Goal: Information Seeking & Learning: Learn about a topic

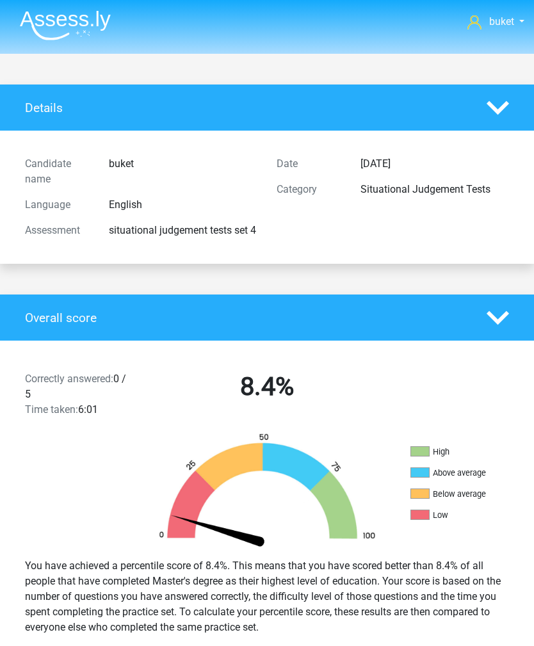
scroll to position [5277, 0]
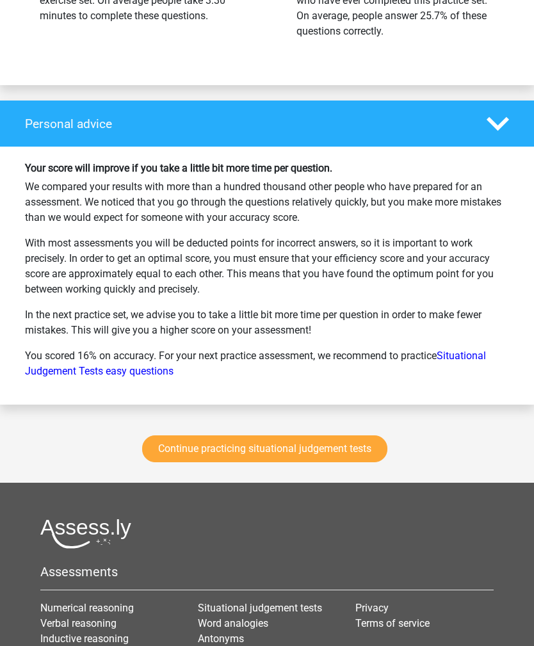
click at [296, 454] on link "Continue practicing situational judgement tests" at bounding box center [264, 449] width 245 height 27
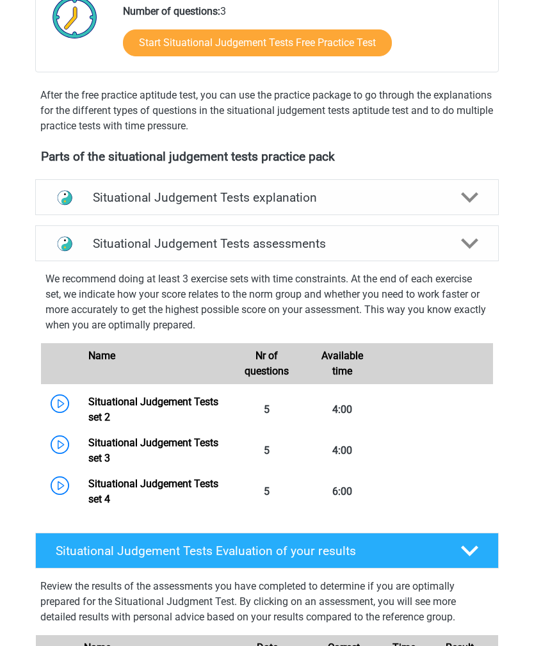
scroll to position [313, 0]
click at [468, 199] on polygon at bounding box center [470, 197] width 18 height 11
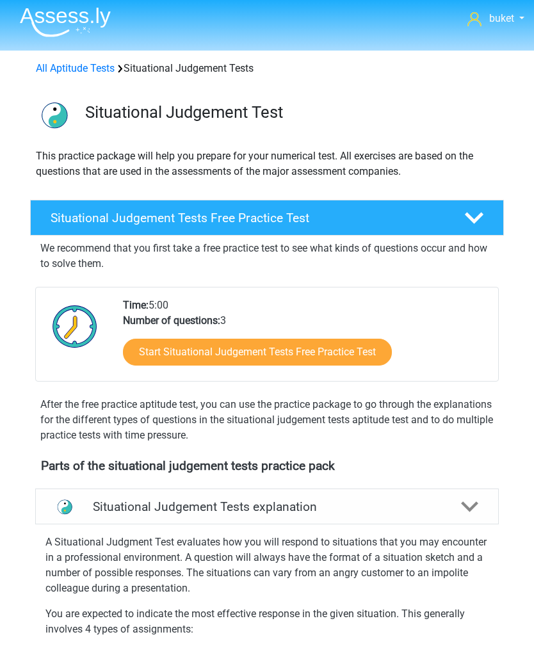
scroll to position [0, 0]
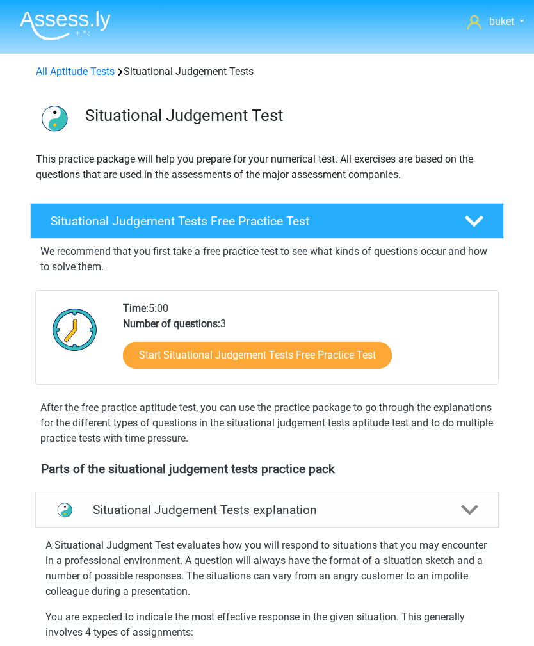
click at [76, 22] on img at bounding box center [65, 25] width 91 height 30
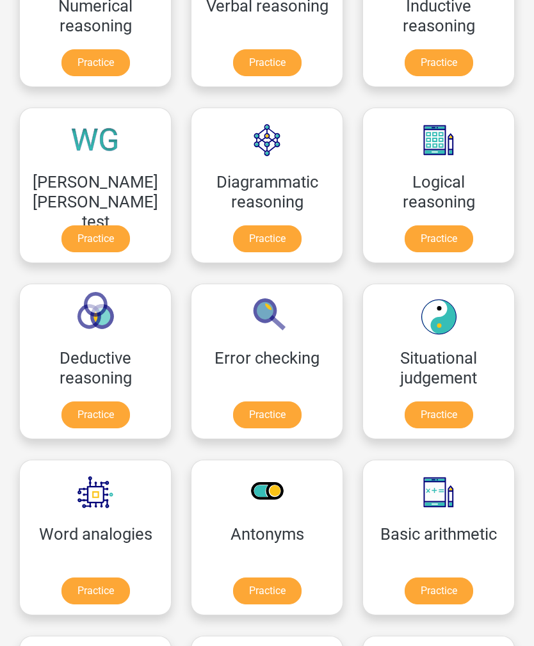
scroll to position [332, 0]
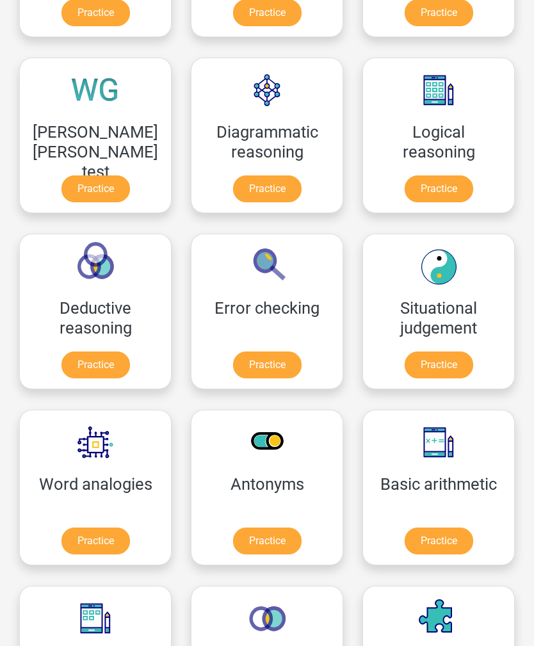
click at [88, 530] on link "Practice" at bounding box center [95, 541] width 69 height 27
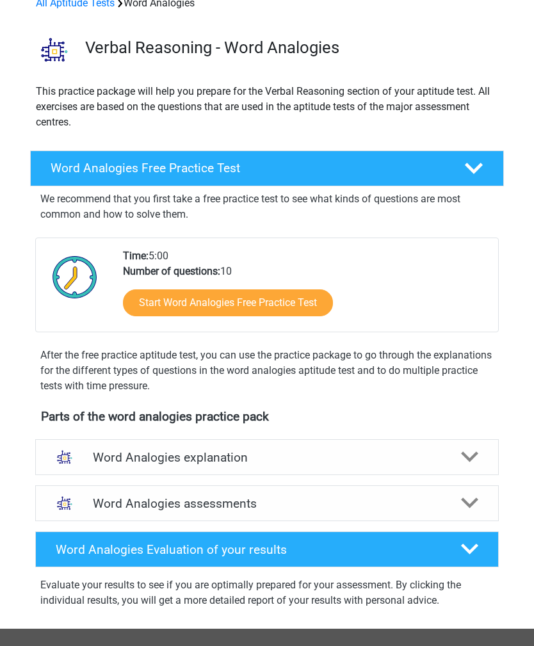
scroll to position [68, 0]
click at [478, 459] on icon at bounding box center [470, 458] width 18 height 18
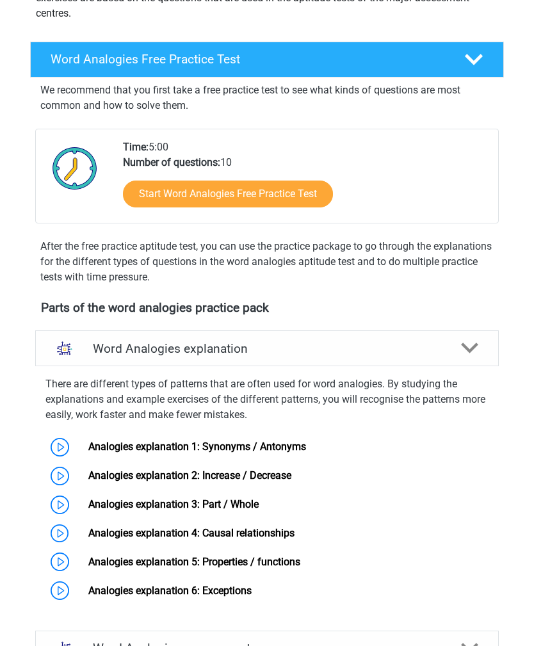
scroll to position [177, 0]
click at [124, 443] on link "Analogies explanation 1: Synonyms / Antonyms" at bounding box center [197, 447] width 218 height 12
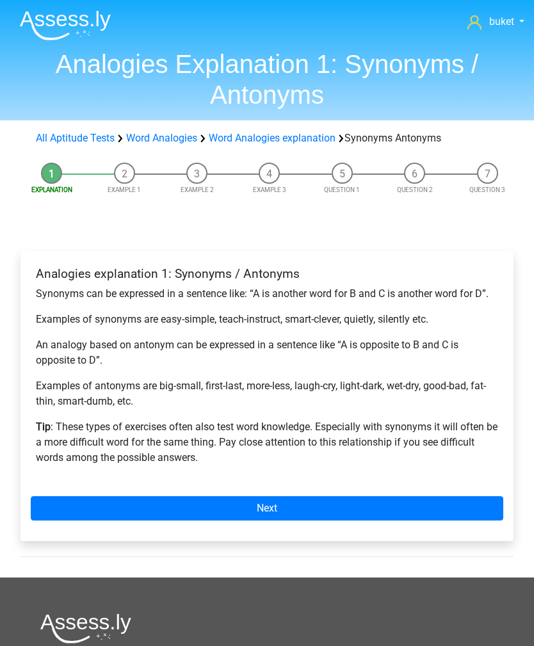
click at [414, 517] on link "Next" at bounding box center [267, 508] width 473 height 24
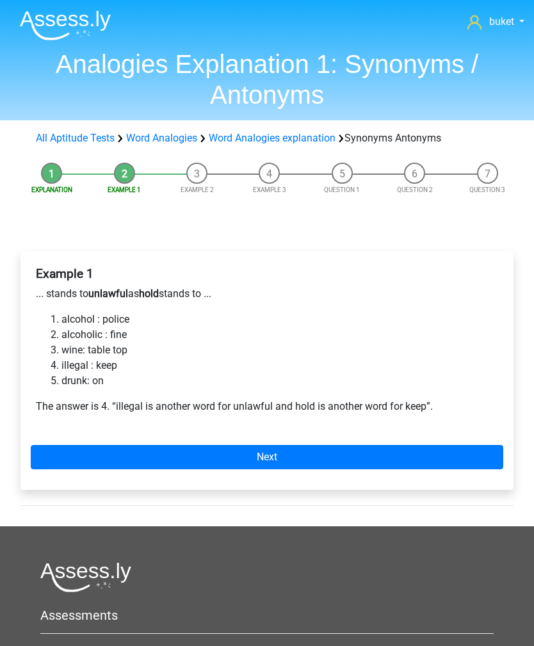
click at [221, 454] on link "Next" at bounding box center [267, 457] width 473 height 24
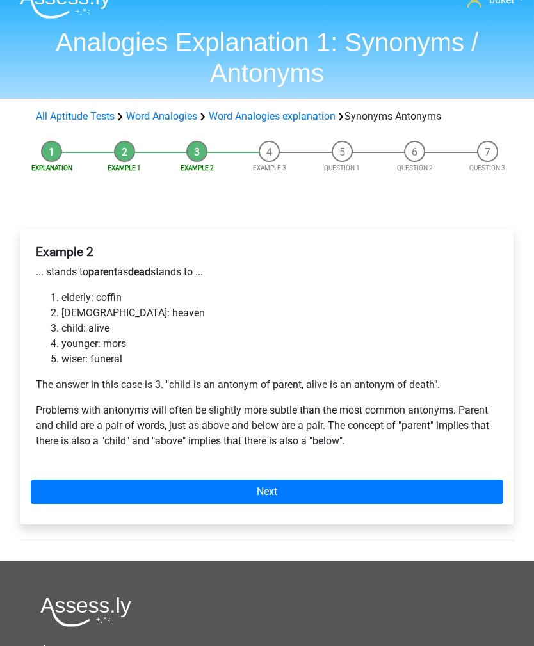
scroll to position [19, 0]
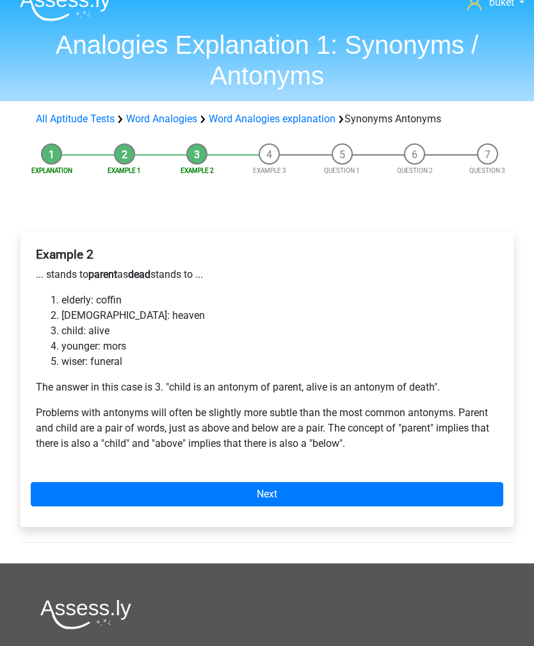
click at [330, 496] on link "Next" at bounding box center [267, 494] width 473 height 24
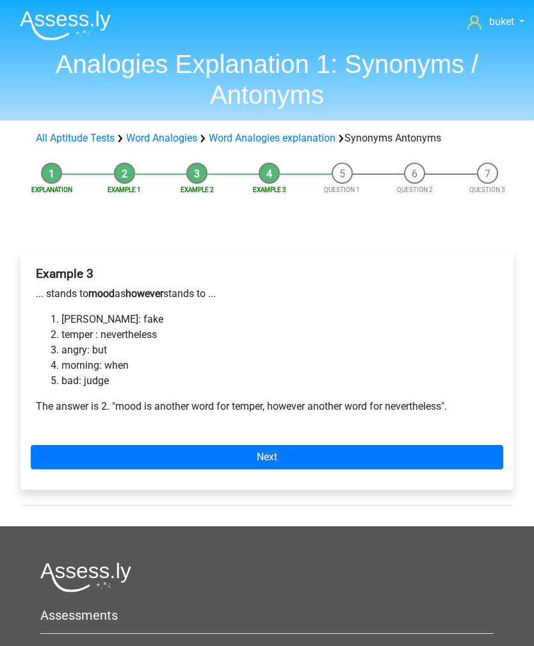
click at [352, 448] on link "Next" at bounding box center [267, 457] width 473 height 24
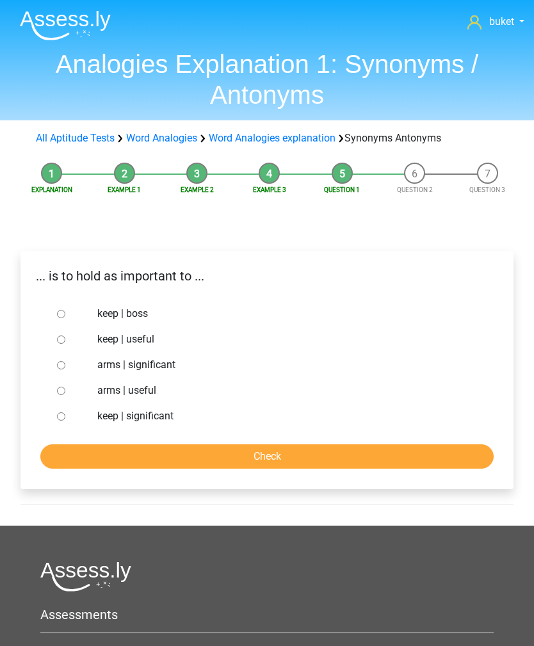
click at [65, 413] on input "keep | significant" at bounding box center [61, 417] width 8 height 8
radio input "true"
click at [251, 457] on input "Check" at bounding box center [267, 457] width 454 height 24
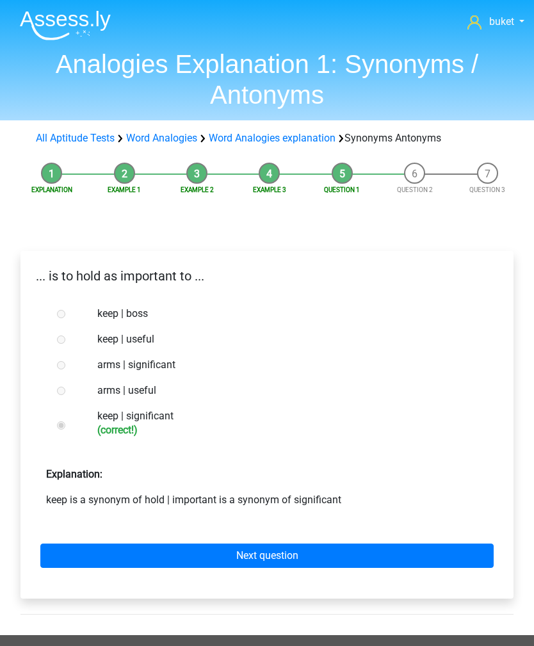
click at [278, 551] on link "Next question" at bounding box center [267, 556] width 454 height 24
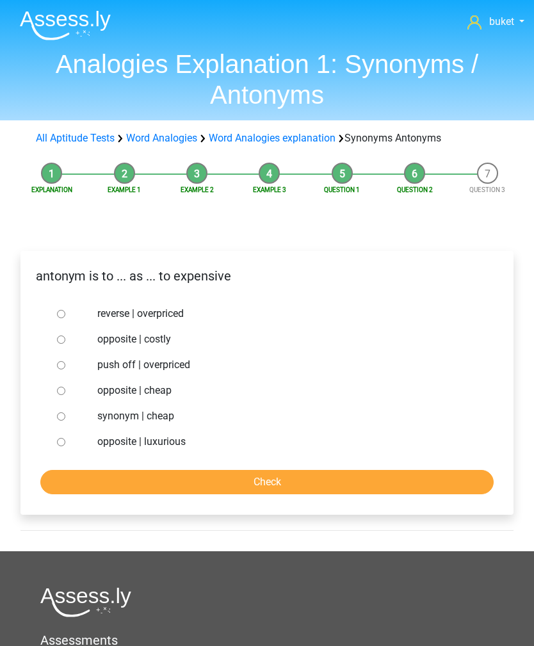
click at [65, 439] on input "opposite | luxurious" at bounding box center [61, 442] width 8 height 8
radio input "true"
click at [61, 311] on input "reverse | overpriced" at bounding box center [61, 314] width 8 height 8
radio input "true"
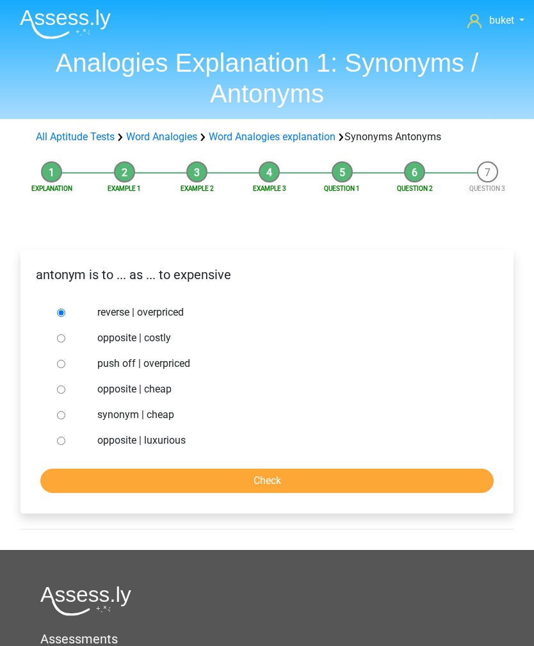
click at [286, 487] on input "Check" at bounding box center [267, 481] width 454 height 24
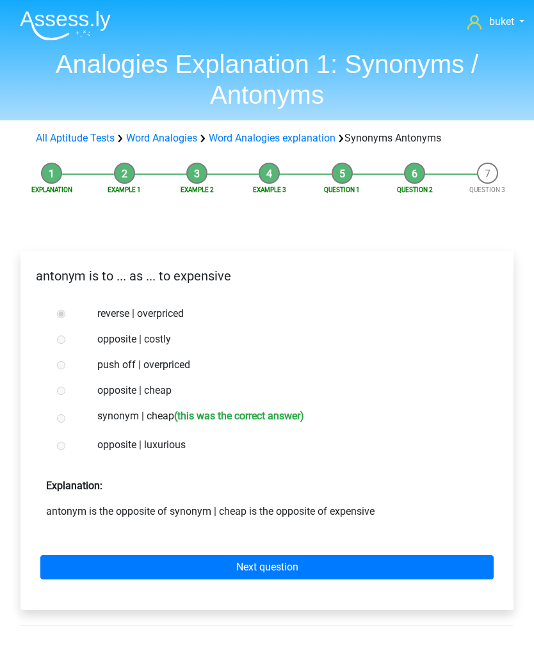
click at [340, 566] on link "Next question" at bounding box center [267, 567] width 454 height 24
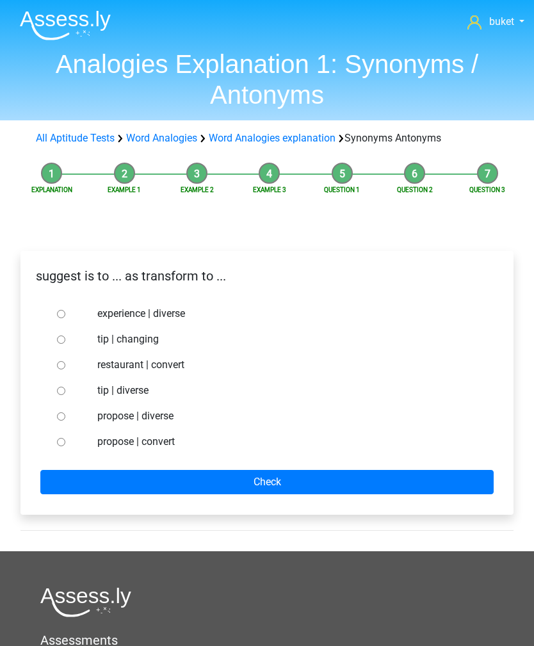
click at [61, 450] on div at bounding box center [70, 442] width 36 height 26
click at [65, 441] on input "propose | convert" at bounding box center [61, 442] width 8 height 8
radio input "true"
click at [220, 473] on input "Check" at bounding box center [267, 482] width 454 height 24
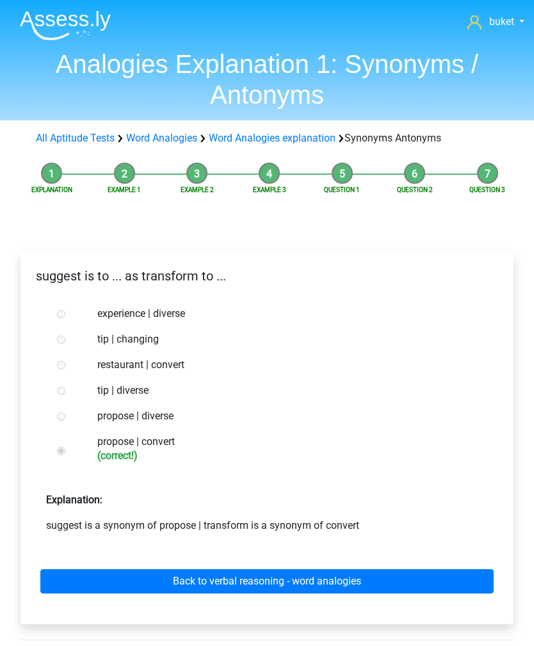
scroll to position [69, 0]
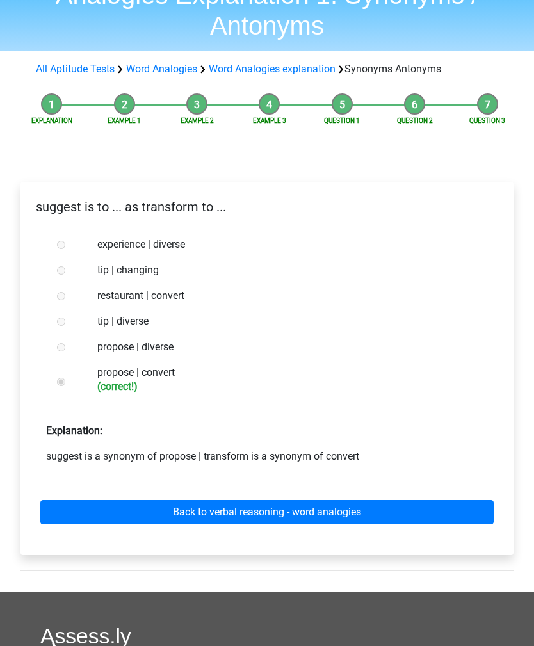
click at [308, 512] on link "Back to verbal reasoning - word analogies" at bounding box center [267, 513] width 454 height 24
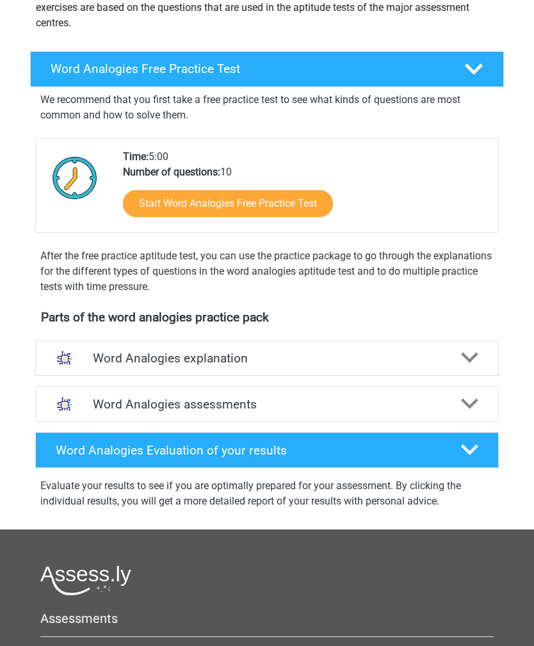
scroll to position [168, 0]
click at [284, 199] on link "Start Word Analogies Free Practice Test" at bounding box center [228, 203] width 210 height 27
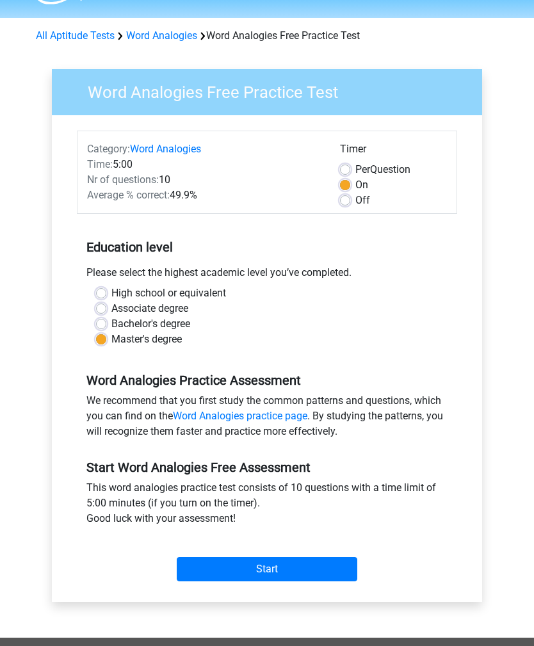
scroll to position [38, 0]
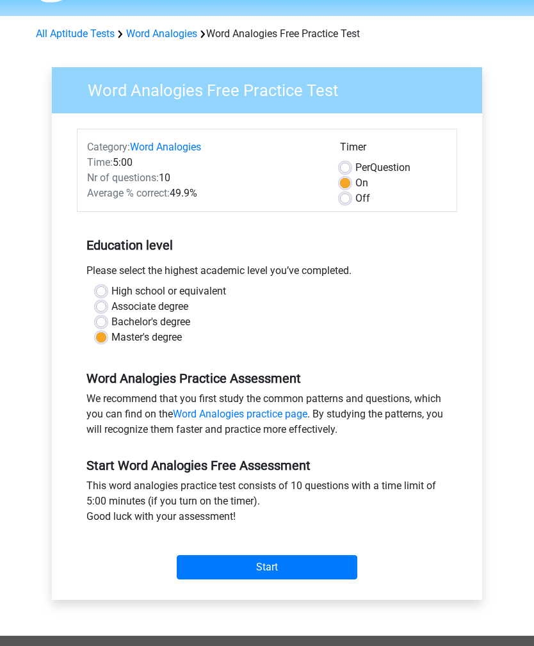
click at [314, 556] on input "Start" at bounding box center [267, 567] width 181 height 24
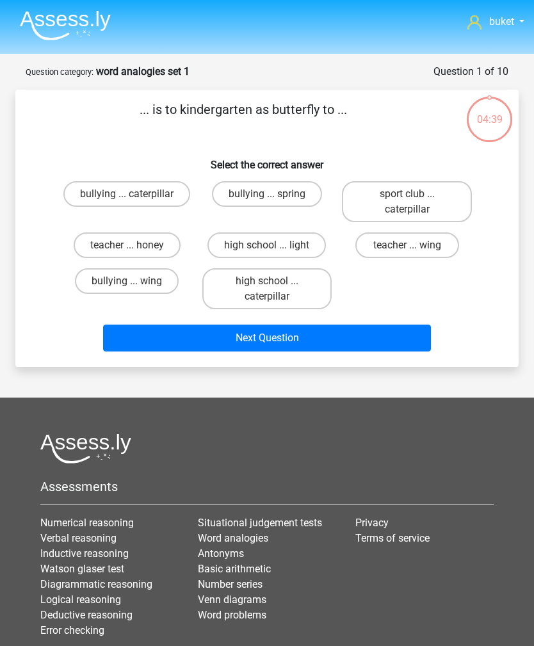
click at [285, 284] on label "high school ... caterpillar" at bounding box center [267, 288] width 130 height 41
click at [275, 284] on input "high school ... caterpillar" at bounding box center [271, 285] width 8 height 8
radio input "true"
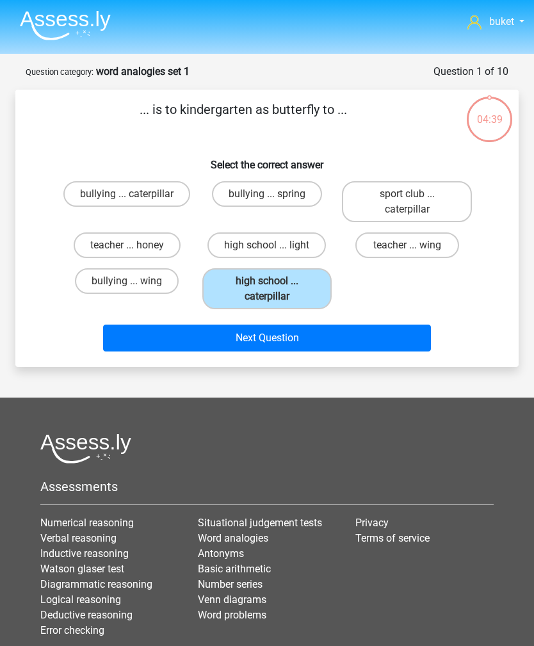
click at [326, 346] on button "Next Question" at bounding box center [267, 338] width 328 height 27
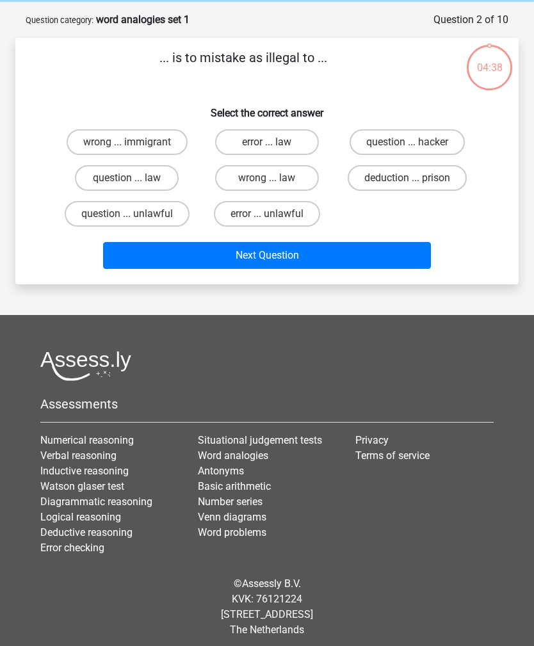
scroll to position [59, 0]
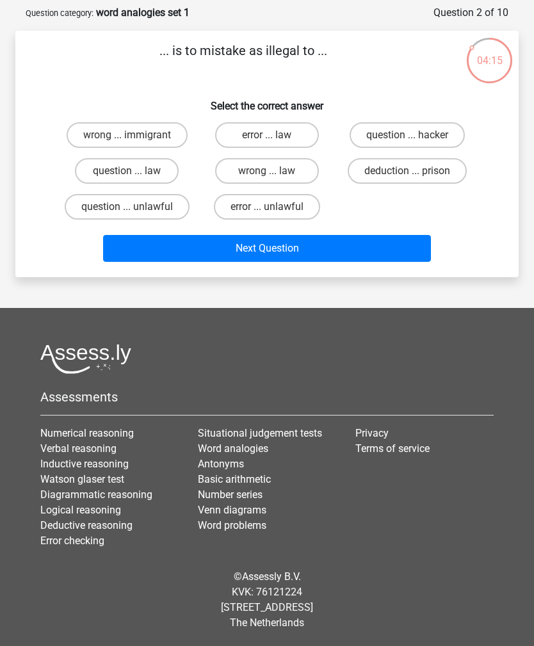
click at [280, 208] on label "error ... unlawful" at bounding box center [267, 207] width 106 height 26
click at [275, 208] on input "error ... unlawful" at bounding box center [271, 211] width 8 height 8
radio input "true"
click at [368, 261] on button "Next Question" at bounding box center [267, 248] width 328 height 27
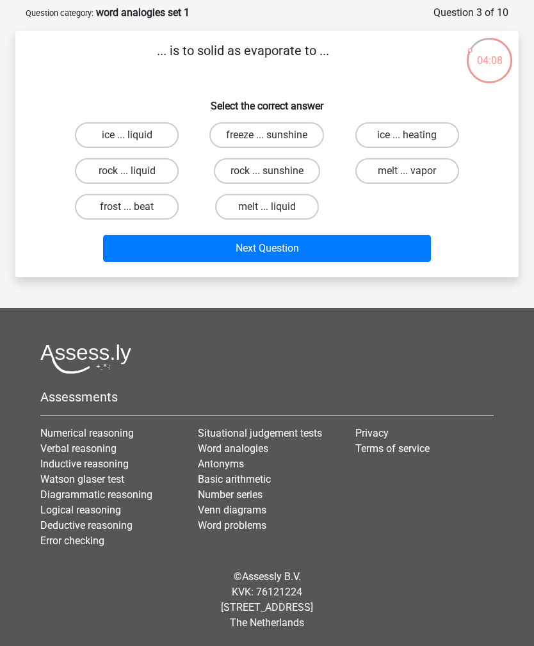
click at [136, 133] on label "ice ... liquid" at bounding box center [127, 135] width 104 height 26
click at [135, 135] on input "ice ... liquid" at bounding box center [131, 139] width 8 height 8
radio input "true"
click at [334, 261] on button "Next Question" at bounding box center [267, 248] width 328 height 27
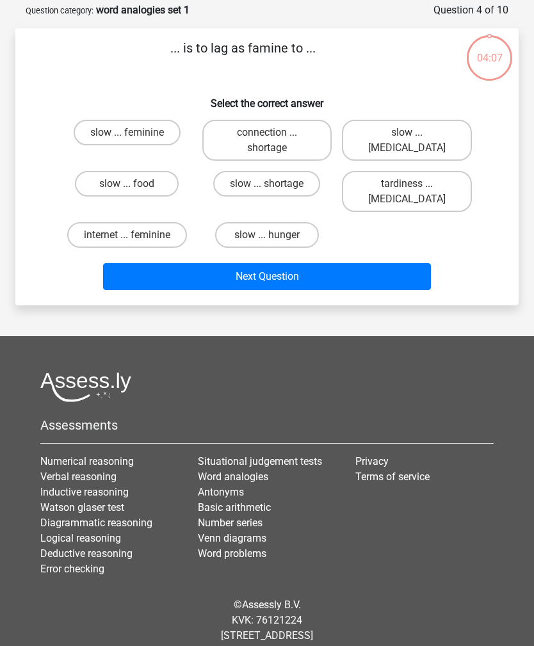
scroll to position [64, 0]
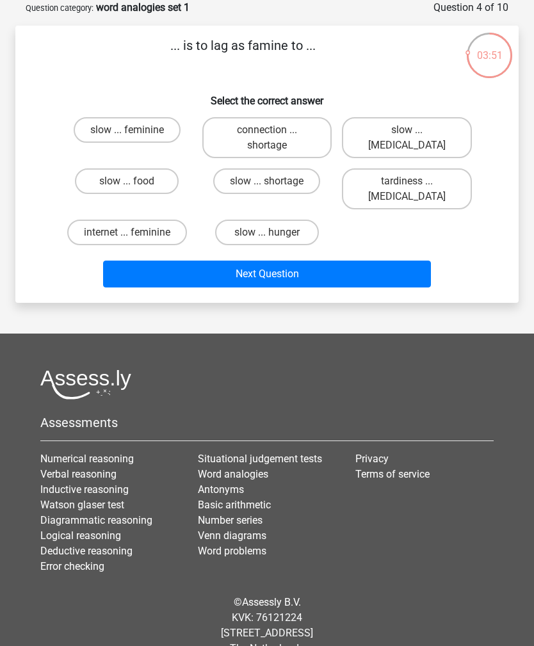
click at [122, 169] on label "slow ... food" at bounding box center [127, 181] width 104 height 26
click at [127, 181] on input "slow ... food" at bounding box center [131, 185] width 8 height 8
radio input "true"
click at [364, 286] on button "Next Question" at bounding box center [267, 274] width 328 height 27
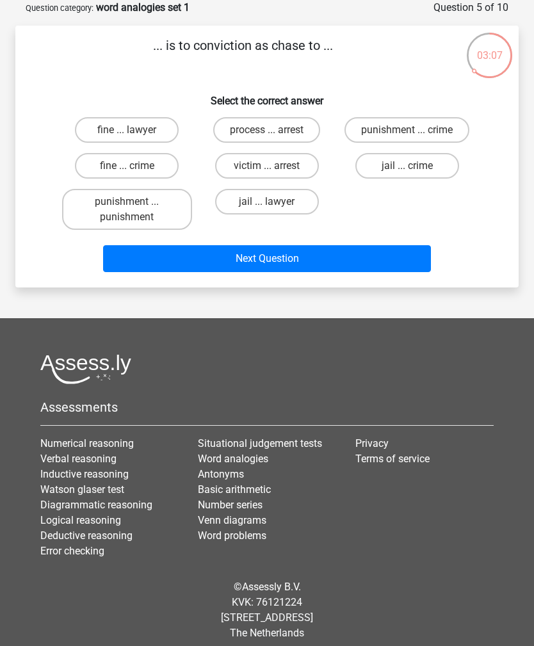
click at [426, 165] on label "jail ... crime" at bounding box center [408, 166] width 104 height 26
click at [416, 166] on input "jail ... crime" at bounding box center [411, 170] width 8 height 8
radio input "true"
click at [385, 259] on button "Next Question" at bounding box center [267, 258] width 328 height 27
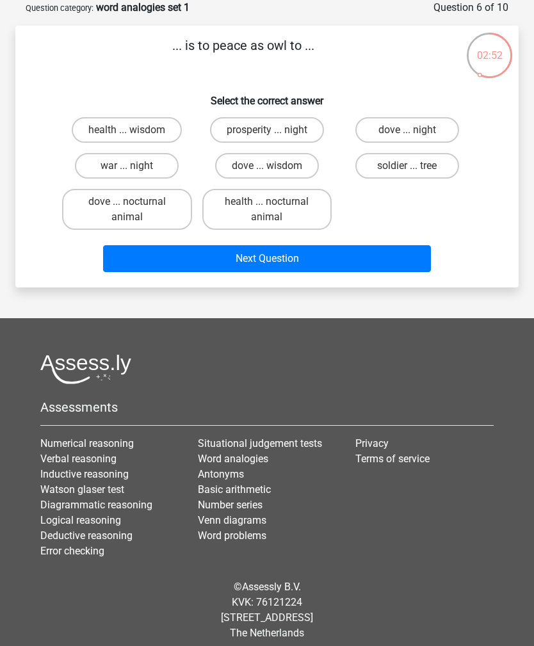
click at [288, 162] on label "dove ... wisdom" at bounding box center [267, 166] width 104 height 26
click at [275, 166] on input "dove ... wisdom" at bounding box center [271, 170] width 8 height 8
radio input "true"
click at [371, 250] on button "Next Question" at bounding box center [267, 258] width 328 height 27
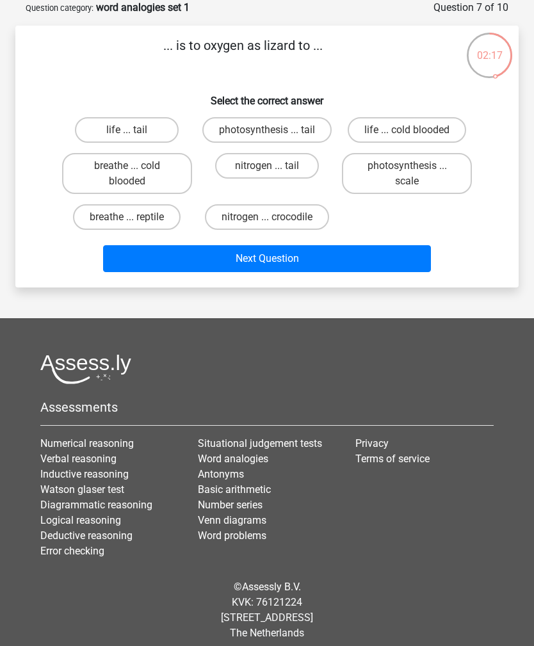
click at [444, 194] on label "photosynthesis ... scale" at bounding box center [407, 173] width 130 height 41
click at [416, 174] on input "photosynthesis ... scale" at bounding box center [411, 170] width 8 height 8
radio input "true"
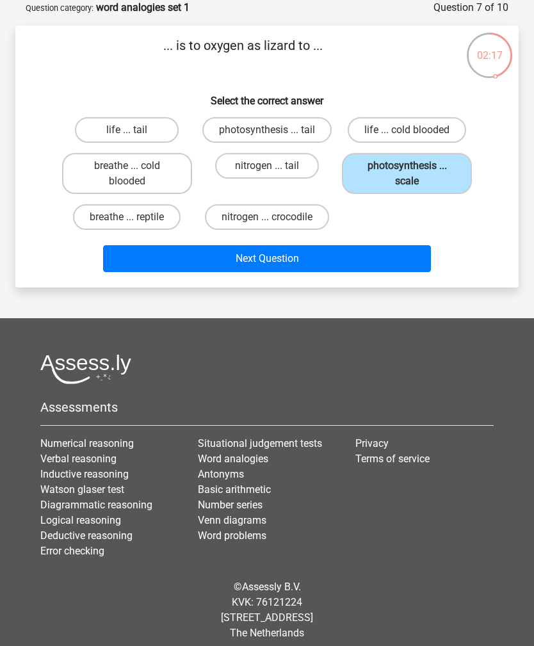
click at [363, 268] on button "Next Question" at bounding box center [267, 258] width 328 height 27
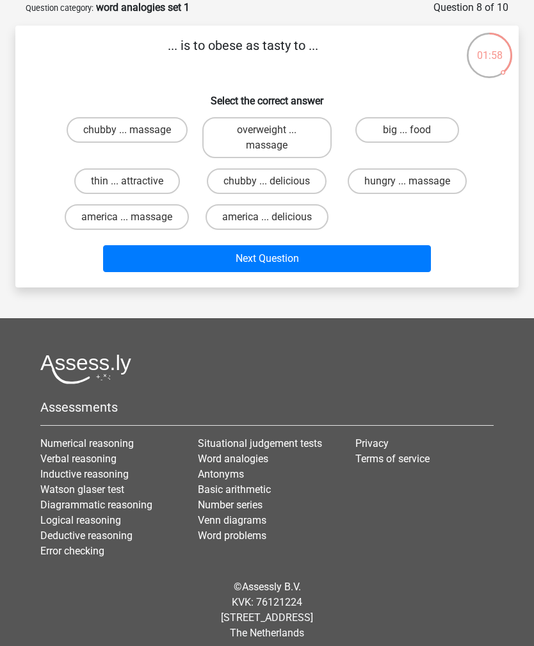
click at [296, 183] on label "chubby ... delicious" at bounding box center [267, 181] width 120 height 26
click at [275, 183] on input "chubby ... delicious" at bounding box center [271, 185] width 8 height 8
radio input "true"
click at [343, 272] on button "Next Question" at bounding box center [267, 258] width 328 height 27
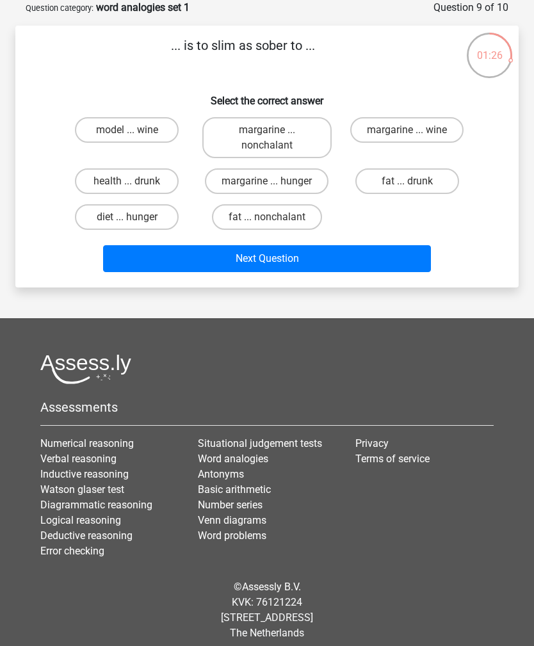
click at [417, 181] on label "fat ... drunk" at bounding box center [408, 181] width 104 height 26
click at [416, 181] on input "fat ... drunk" at bounding box center [411, 185] width 8 height 8
radio input "true"
click at [368, 263] on button "Next Question" at bounding box center [267, 258] width 328 height 27
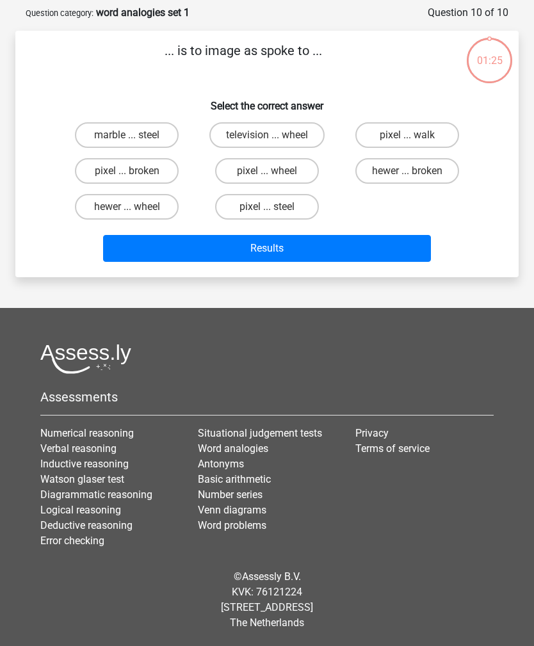
scroll to position [59, 0]
click at [291, 168] on label "pixel ... wheel" at bounding box center [267, 171] width 104 height 26
click at [275, 171] on input "pixel ... wheel" at bounding box center [271, 175] width 8 height 8
radio input "true"
click at [284, 210] on label "pixel ... steel" at bounding box center [267, 207] width 104 height 26
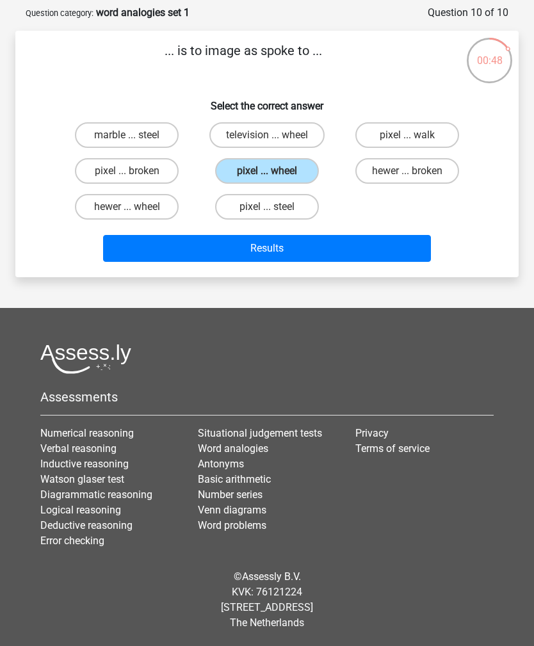
click at [275, 210] on input "pixel ... steel" at bounding box center [271, 211] width 8 height 8
radio input "true"
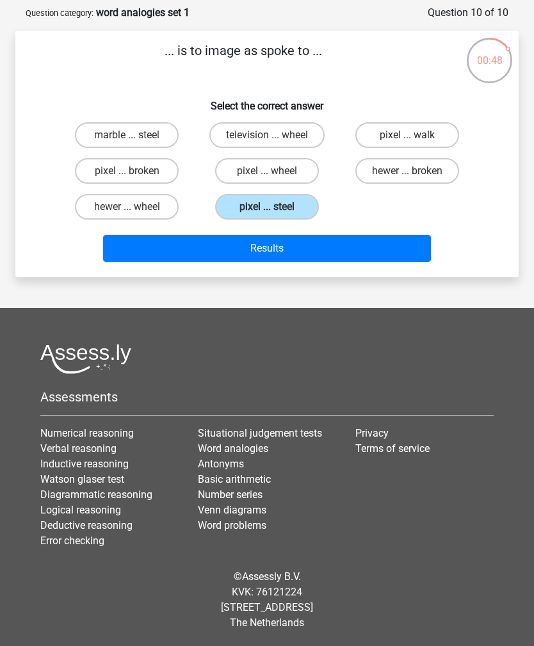
click at [356, 249] on button "Results" at bounding box center [267, 248] width 328 height 27
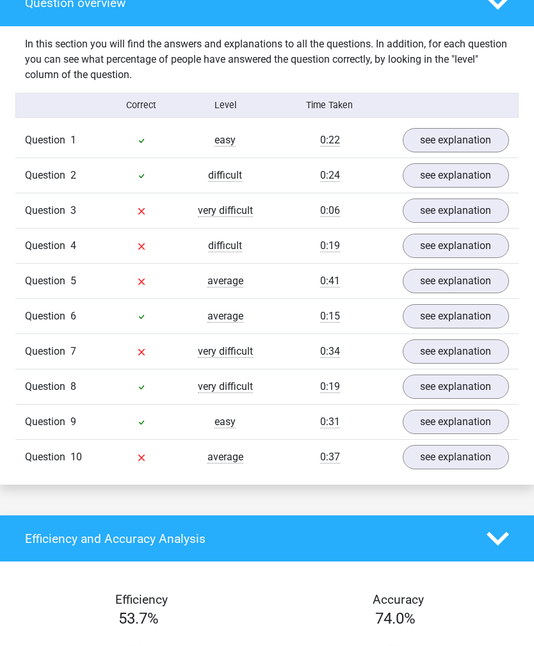
click at [460, 466] on link "see explanation" at bounding box center [456, 458] width 107 height 24
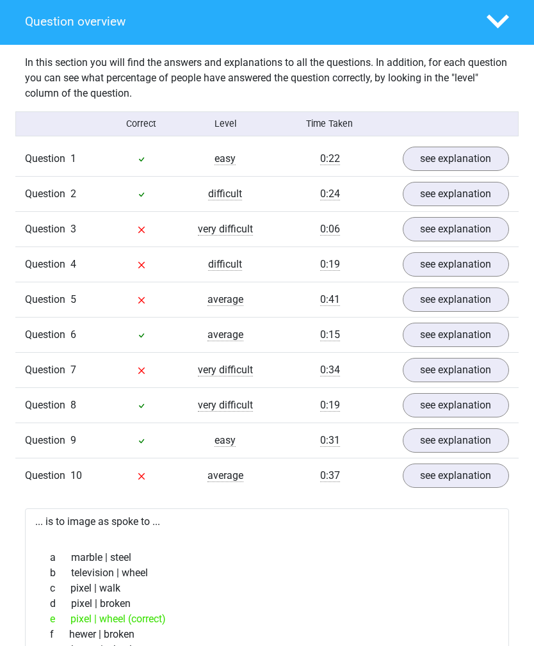
scroll to position [748, 0]
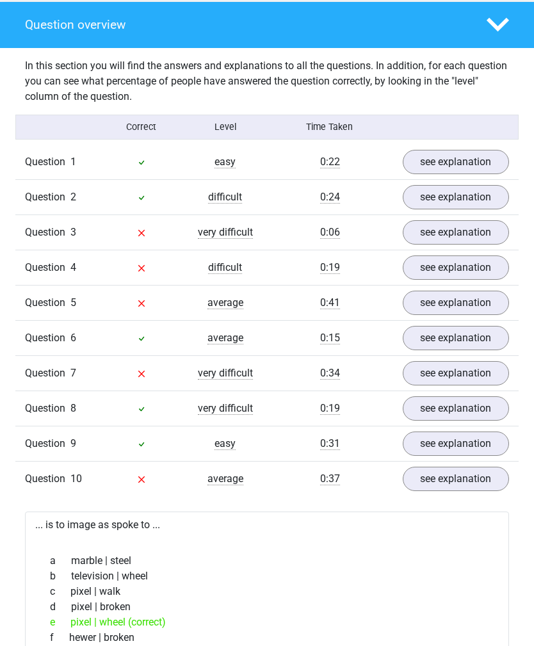
click at [489, 233] on link "see explanation" at bounding box center [456, 232] width 107 height 24
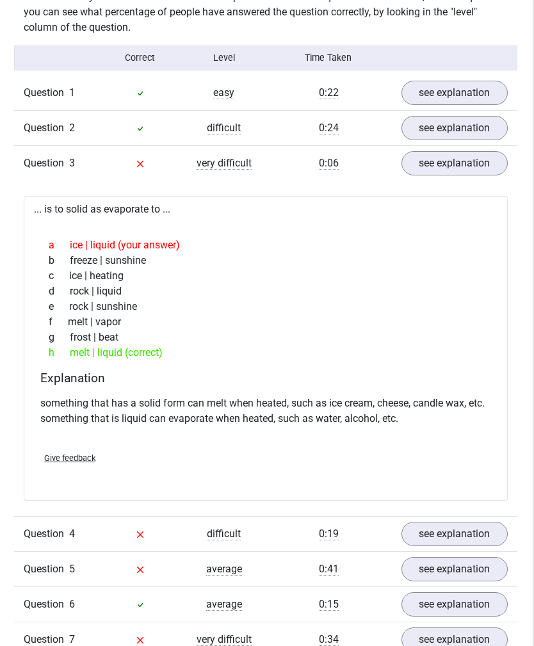
scroll to position [830, 0]
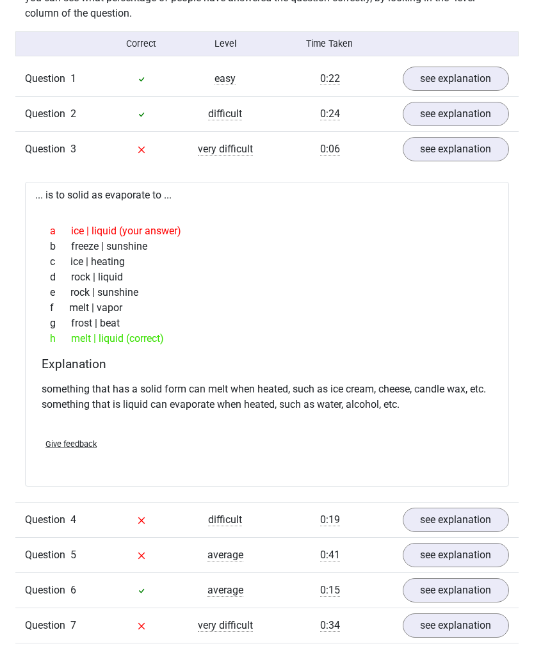
click at [478, 151] on link "see explanation" at bounding box center [456, 150] width 107 height 24
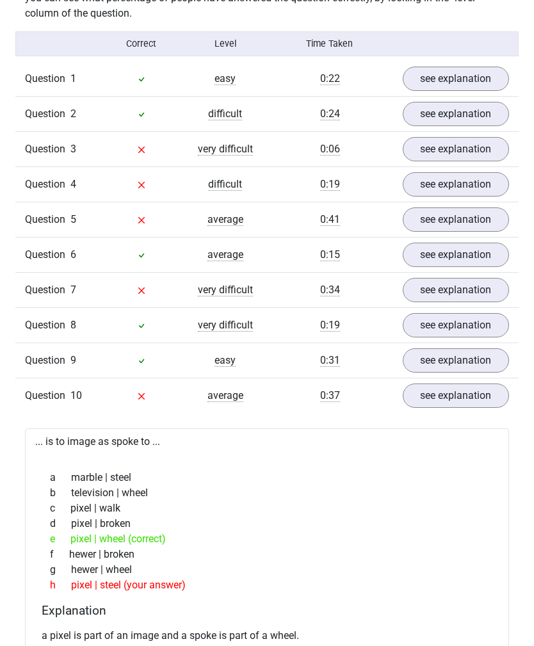
click at [471, 189] on link "see explanation" at bounding box center [456, 184] width 107 height 24
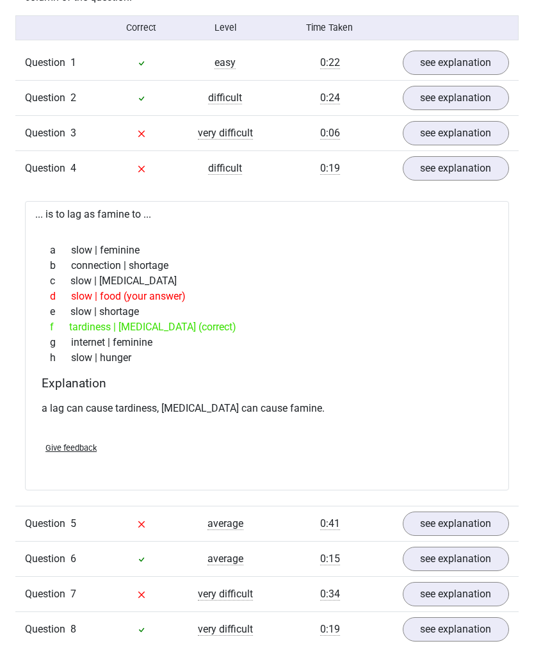
scroll to position [848, 0]
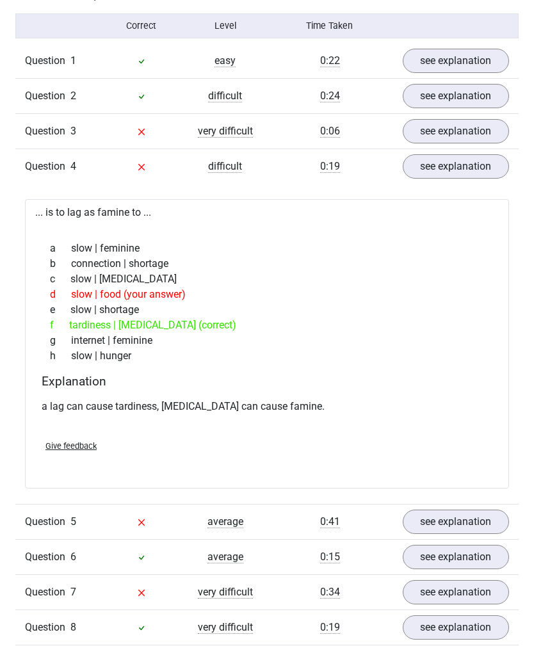
click at [475, 523] on link "see explanation" at bounding box center [456, 523] width 107 height 24
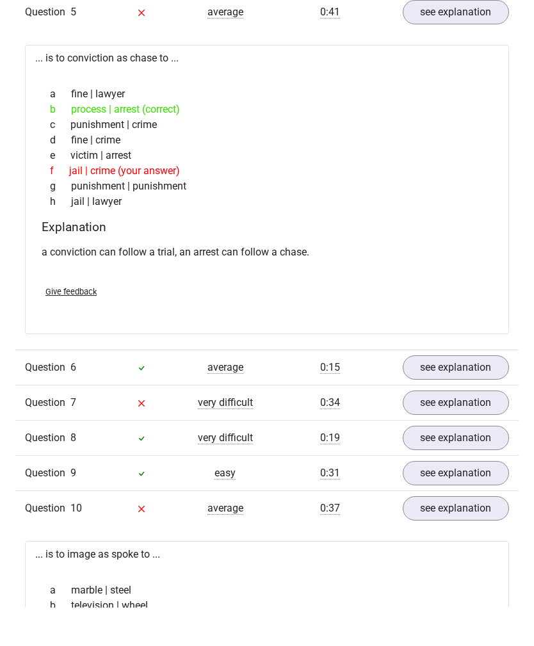
scroll to position [1361, 0]
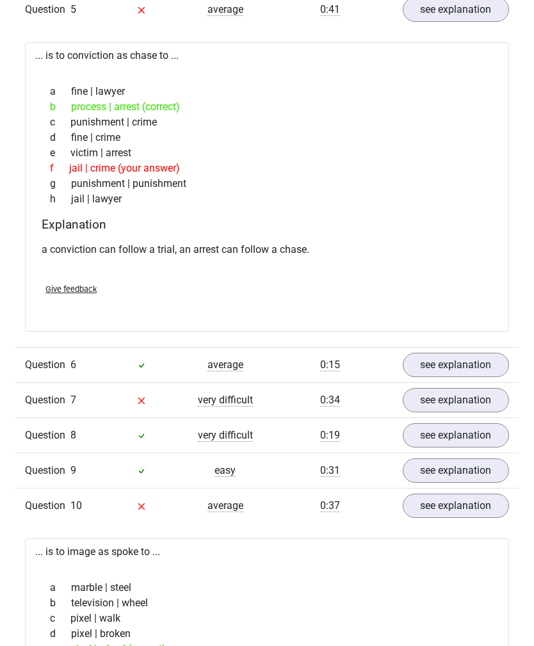
click at [474, 401] on link "see explanation" at bounding box center [456, 401] width 107 height 24
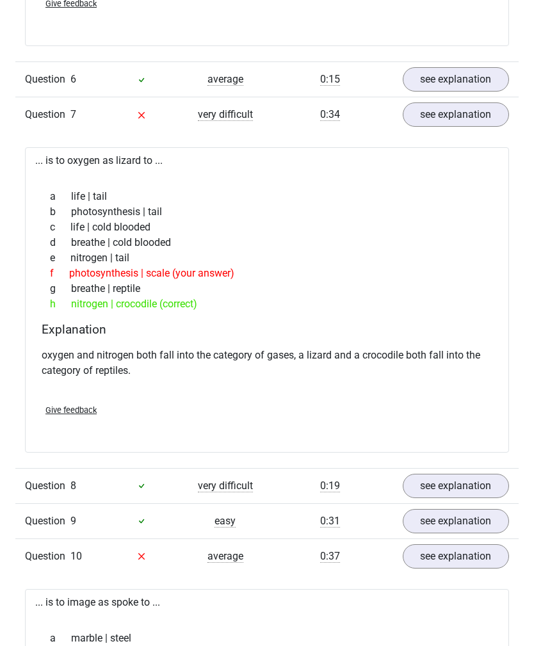
scroll to position [1650, 0]
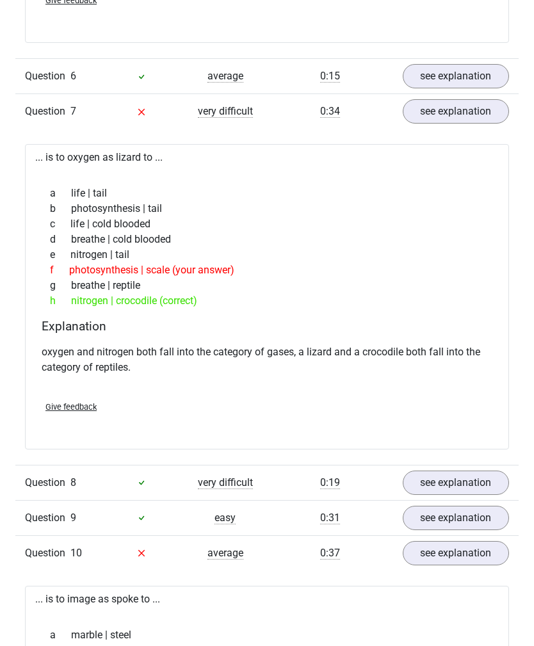
click at [452, 557] on link "see explanation" at bounding box center [456, 553] width 107 height 24
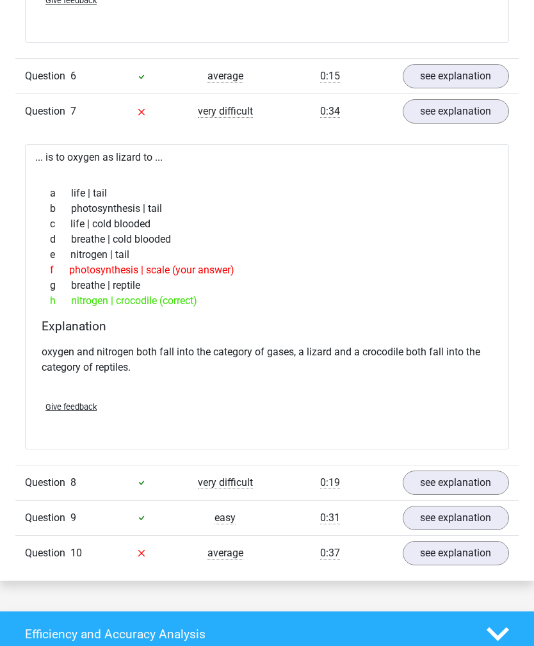
click at [452, 493] on link "see explanation" at bounding box center [456, 483] width 107 height 24
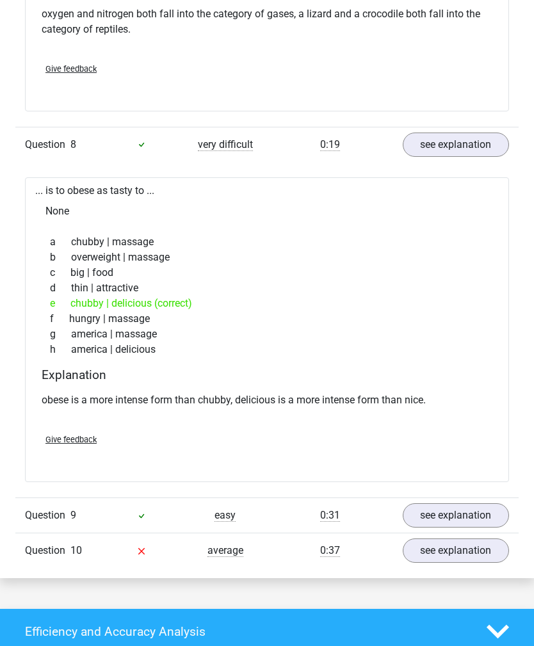
scroll to position [1990, 0]
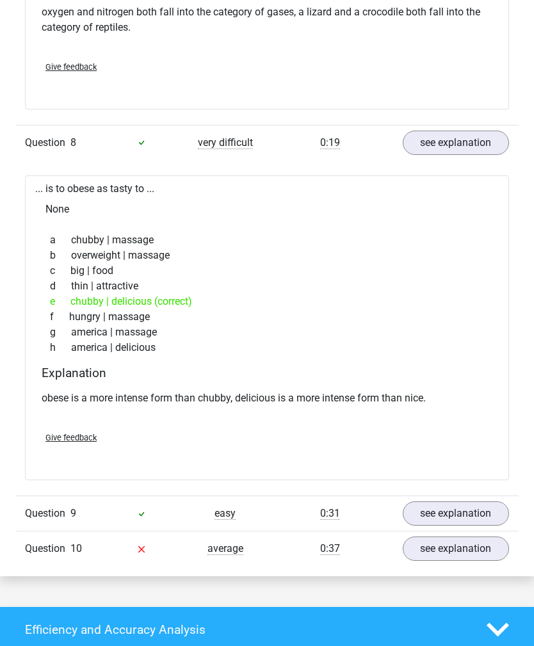
click at [473, 519] on link "see explanation" at bounding box center [456, 514] width 107 height 24
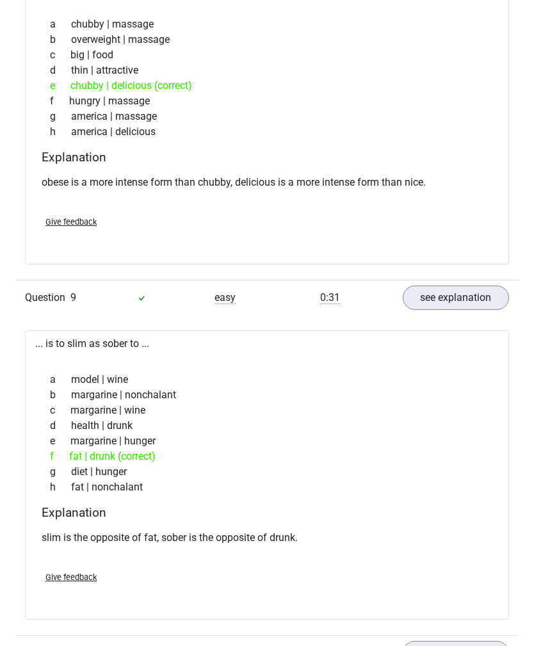
scroll to position [2208, 0]
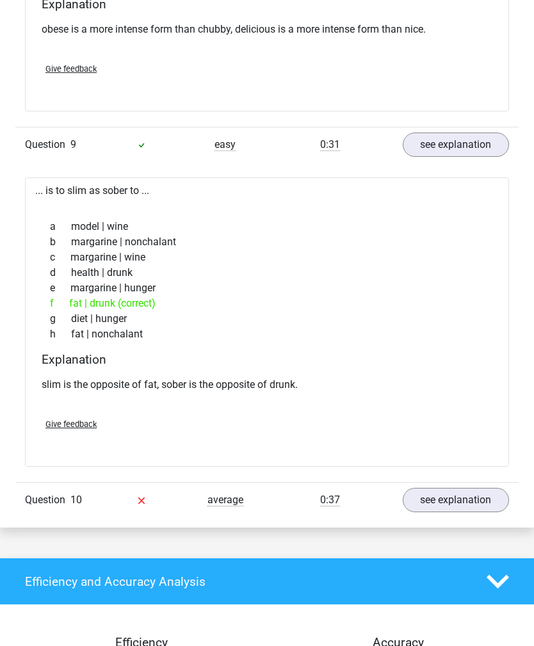
click at [465, 504] on link "see explanation" at bounding box center [456, 501] width 107 height 24
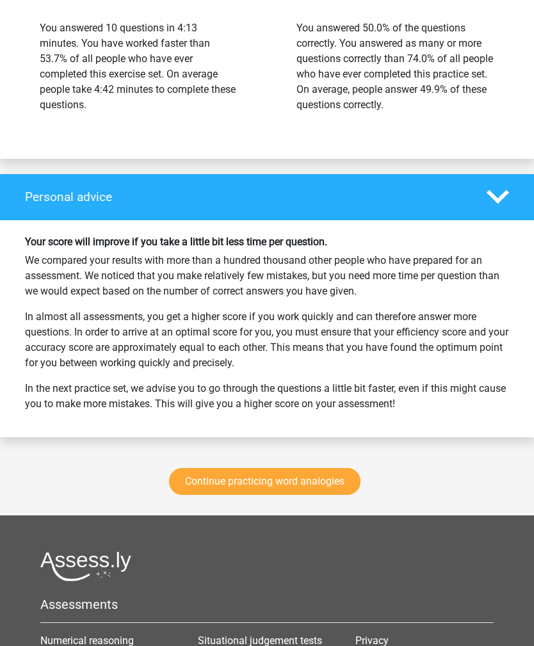
scroll to position [3514, 0]
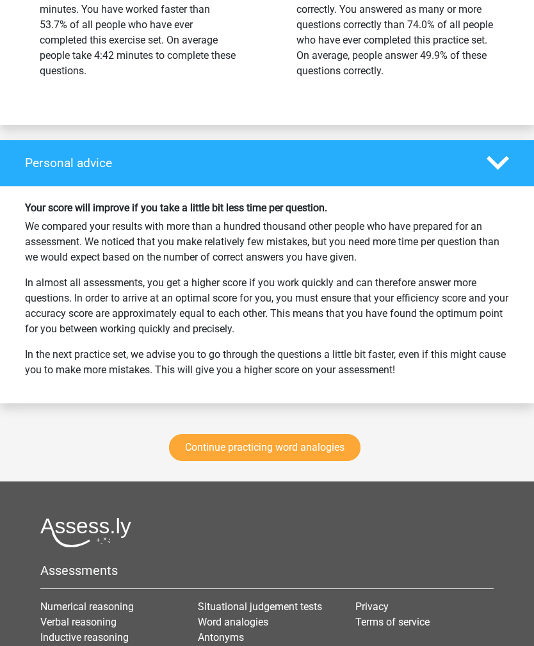
click at [336, 453] on link "Continue practicing word analogies" at bounding box center [265, 448] width 192 height 27
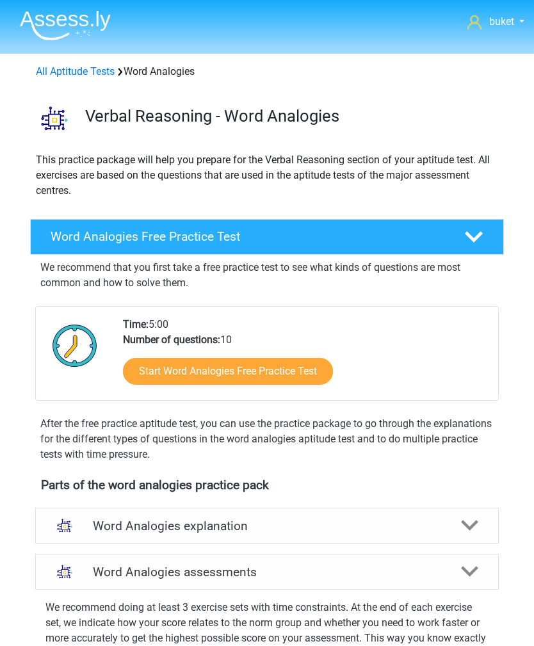
scroll to position [549, 0]
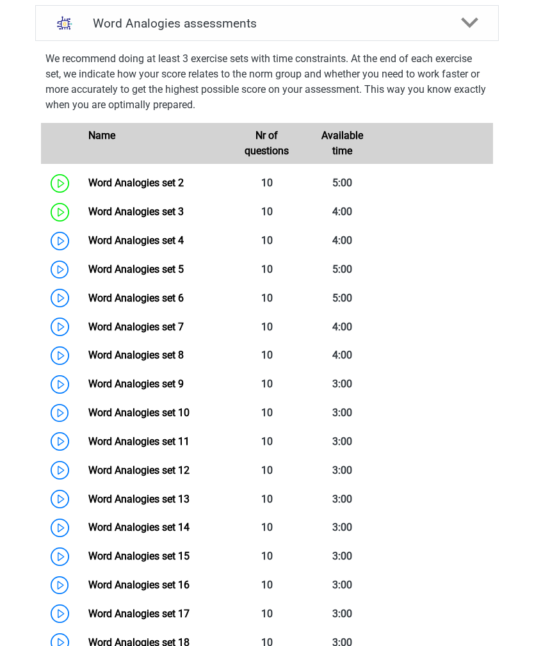
click at [184, 247] on link "Word Analogies set 4" at bounding box center [135, 240] width 95 height 12
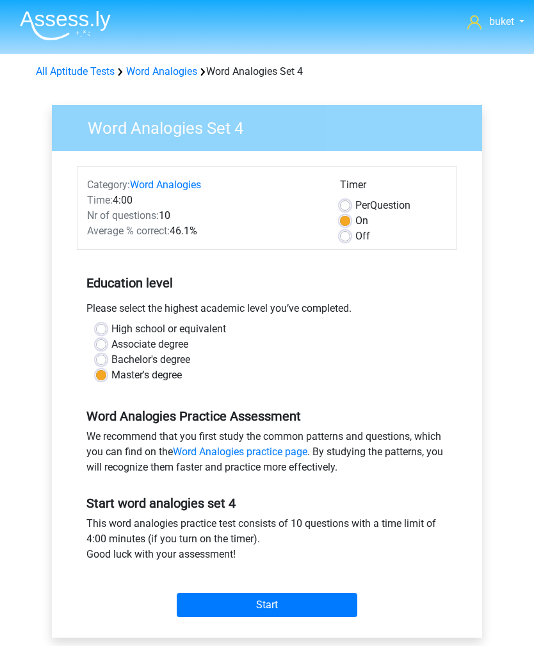
click at [304, 604] on input "Start" at bounding box center [267, 605] width 181 height 24
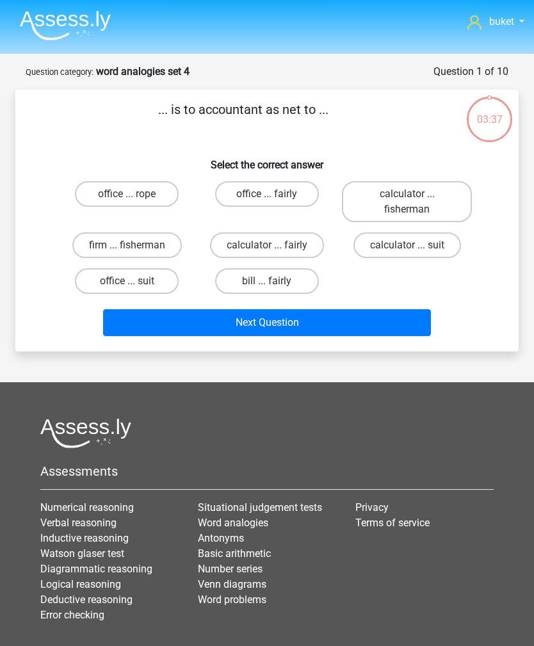
click at [475, 23] on icon at bounding box center [475, 22] width 14 height 14
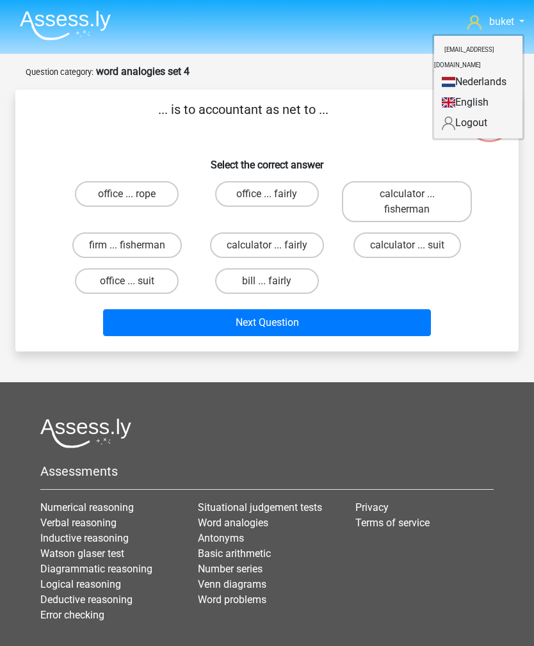
click at [473, 72] on link "Nederlands" at bounding box center [478, 82] width 88 height 20
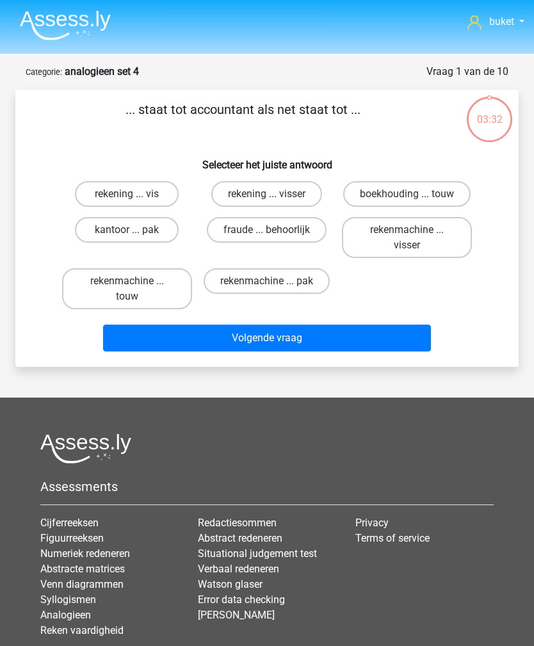
click at [412, 248] on label "rekenmachine ... visser" at bounding box center [407, 237] width 130 height 41
click at [412, 238] on input "rekenmachine ... visser" at bounding box center [411, 234] width 8 height 8
radio input "true"
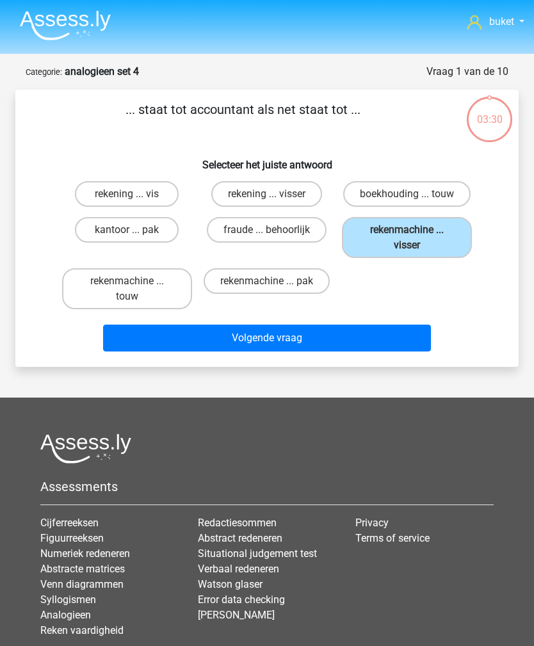
click at [273, 336] on button "Volgende vraag" at bounding box center [267, 338] width 328 height 27
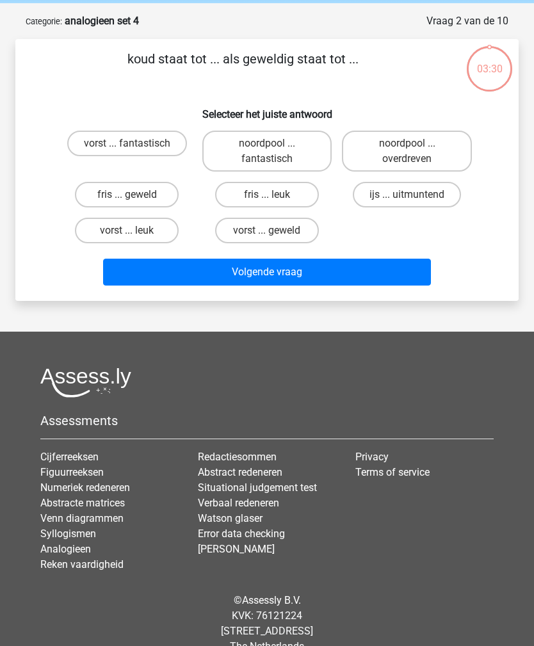
scroll to position [64, 0]
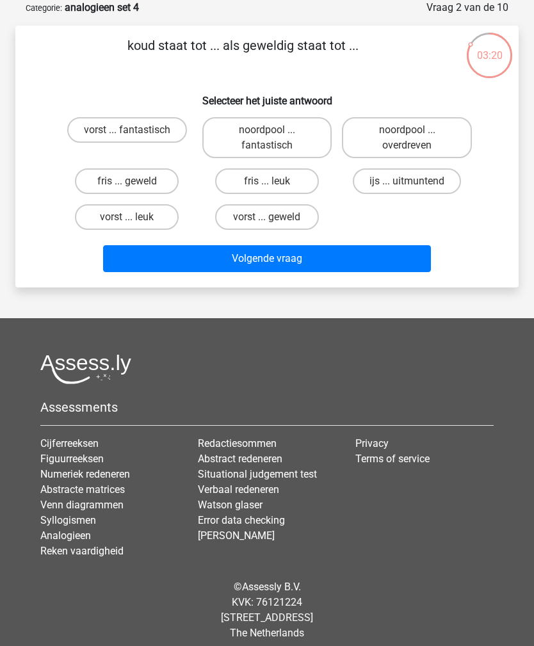
click at [137, 125] on label "vorst ... fantastisch" at bounding box center [127, 130] width 120 height 26
click at [135, 130] on input "vorst ... fantastisch" at bounding box center [131, 134] width 8 height 8
radio input "true"
click at [299, 267] on button "Volgende vraag" at bounding box center [267, 258] width 328 height 27
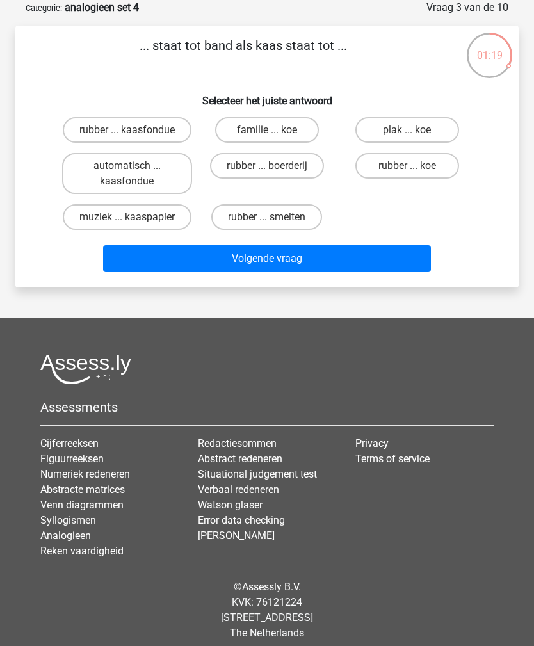
click at [126, 117] on label "rubber ... kaasfondue" at bounding box center [127, 130] width 129 height 26
click at [127, 130] on input "rubber ... kaasfondue" at bounding box center [131, 134] width 8 height 8
radio input "true"
click at [266, 266] on button "Volgende vraag" at bounding box center [267, 258] width 328 height 27
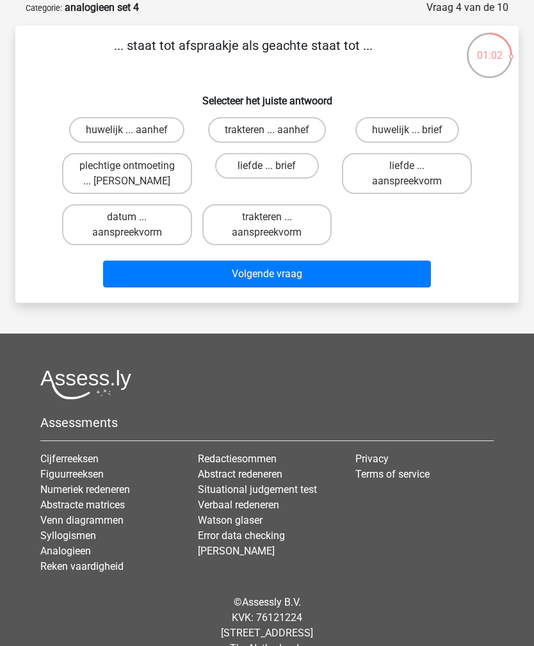
click at [169, 173] on label "plechtige ontmoeting ... hoi" at bounding box center [127, 173] width 130 height 41
click at [135, 173] on input "plechtige ontmoeting ... hoi" at bounding box center [131, 170] width 8 height 8
radio input "true"
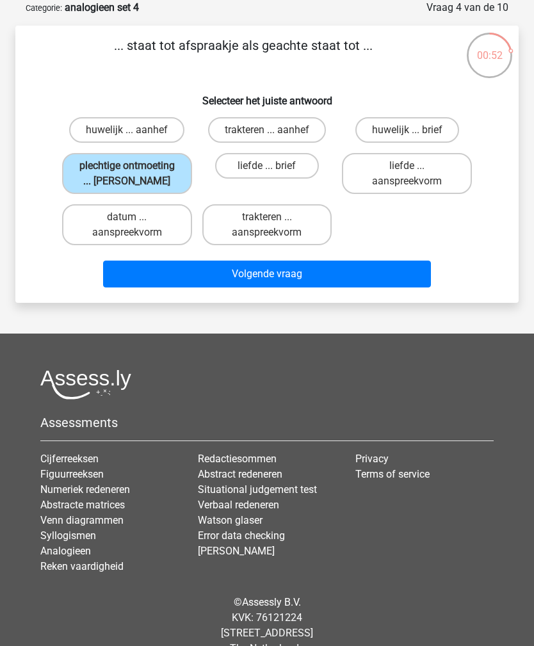
click at [156, 233] on label "datum ... aanspreekvorm" at bounding box center [127, 224] width 130 height 41
click at [135, 225] on input "datum ... aanspreekvorm" at bounding box center [131, 221] width 8 height 8
radio input "true"
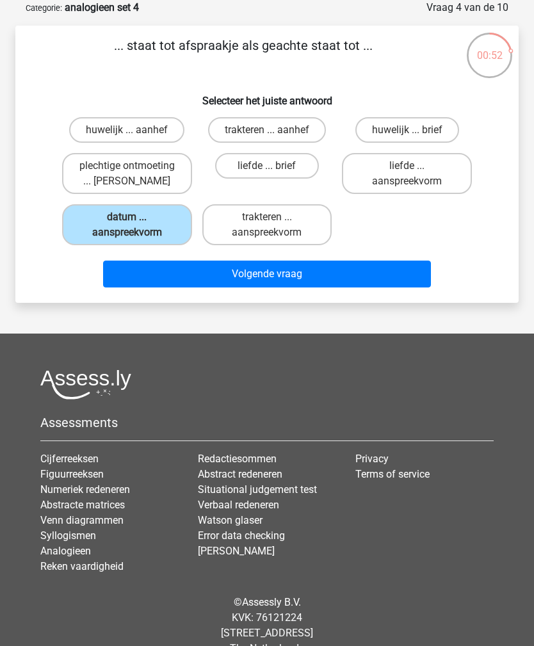
click at [204, 286] on button "Volgende vraag" at bounding box center [267, 274] width 328 height 27
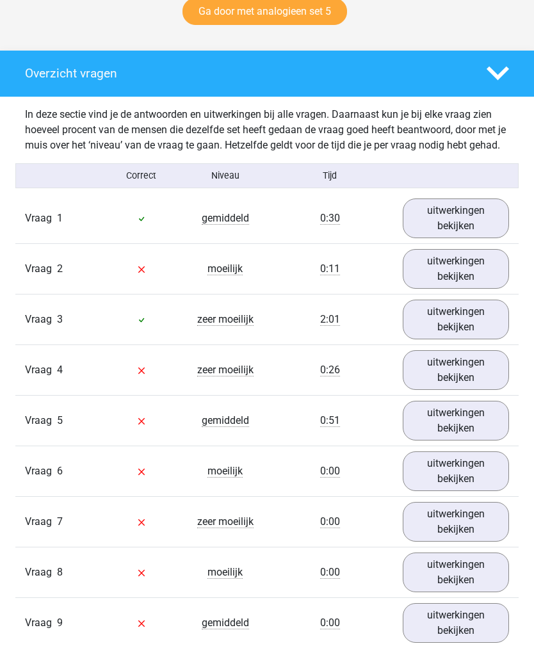
scroll to position [690, 0]
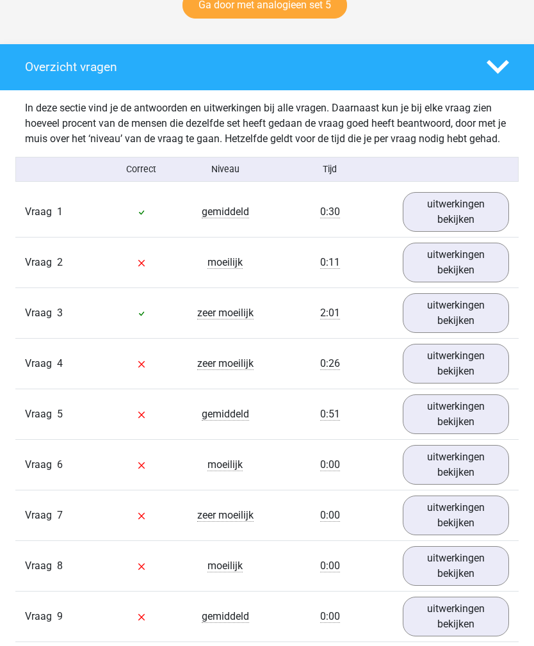
click at [489, 232] on link "uitwerkingen bekijken" at bounding box center [456, 212] width 107 height 40
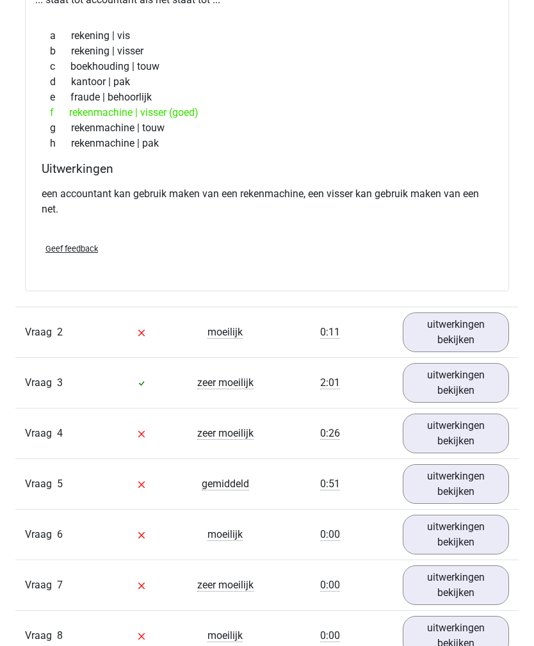
scroll to position [970, 0]
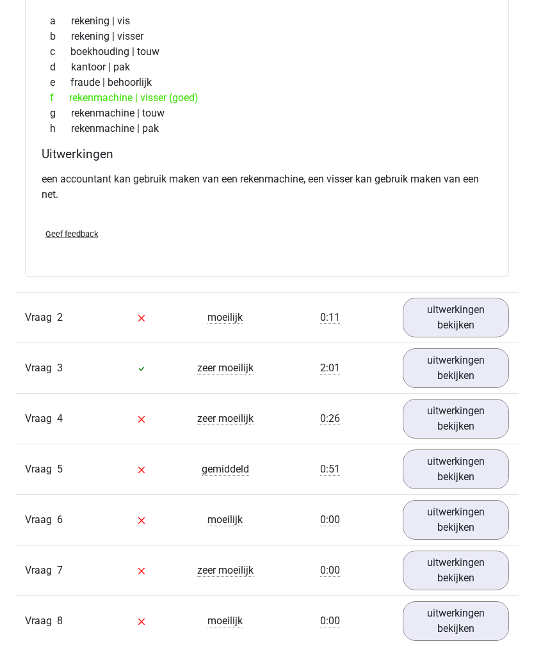
click at [480, 338] on link "uitwerkingen bekijken" at bounding box center [456, 318] width 107 height 40
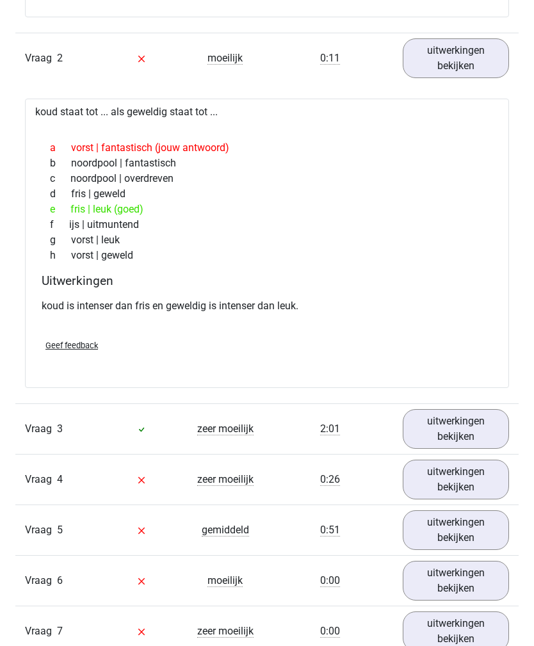
scroll to position [1230, 0]
click at [463, 444] on link "uitwerkingen bekijken" at bounding box center [456, 429] width 107 height 40
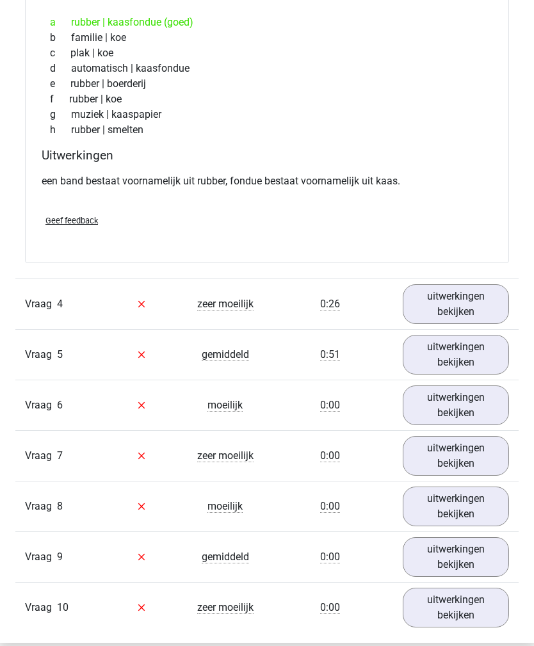
scroll to position [1742, 0]
click at [477, 323] on link "uitwerkingen bekijken" at bounding box center [456, 304] width 107 height 40
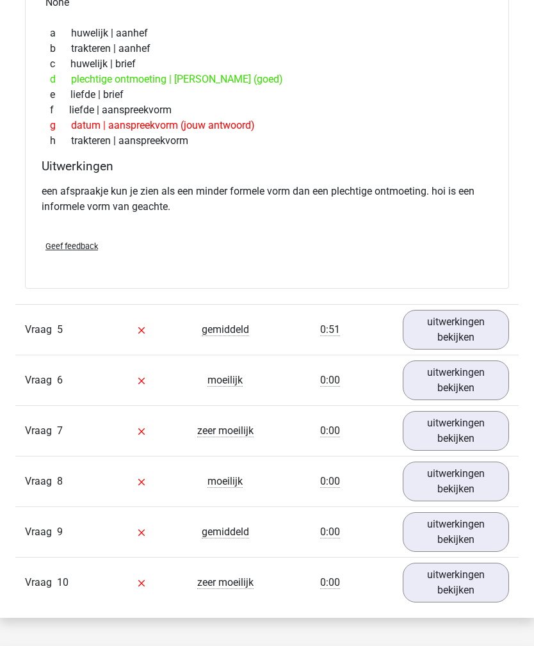
scroll to position [2118, 0]
click at [462, 345] on link "uitwerkingen bekijken" at bounding box center [456, 330] width 107 height 40
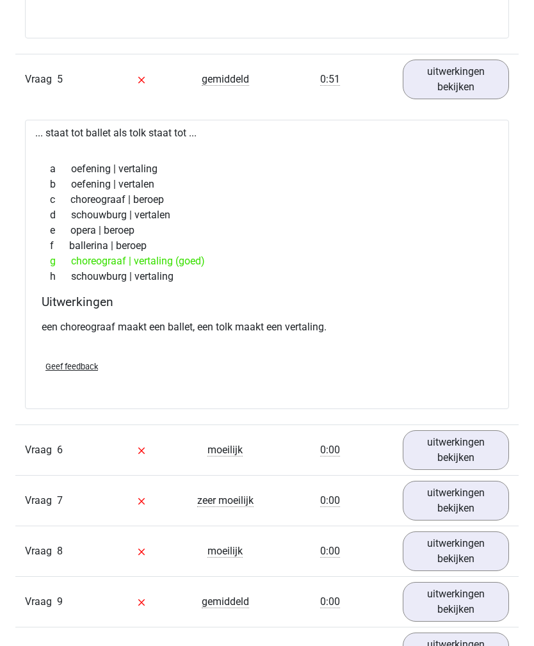
scroll to position [2421, 0]
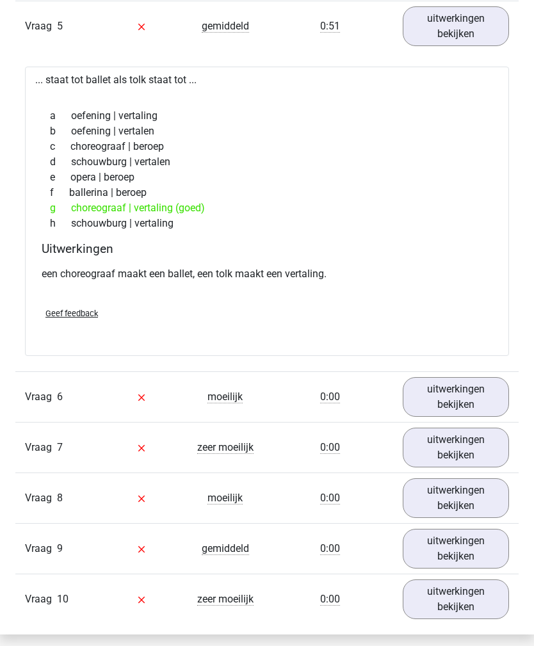
click at [468, 412] on link "uitwerkingen bekijken" at bounding box center [456, 398] width 107 height 40
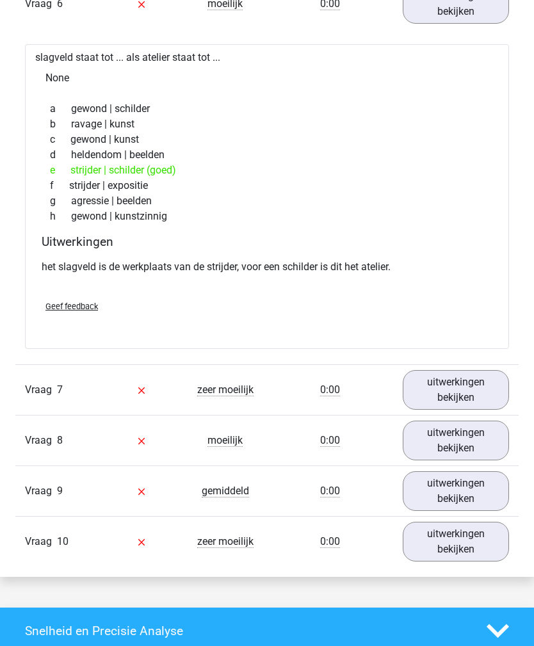
scroll to position [2867, 0]
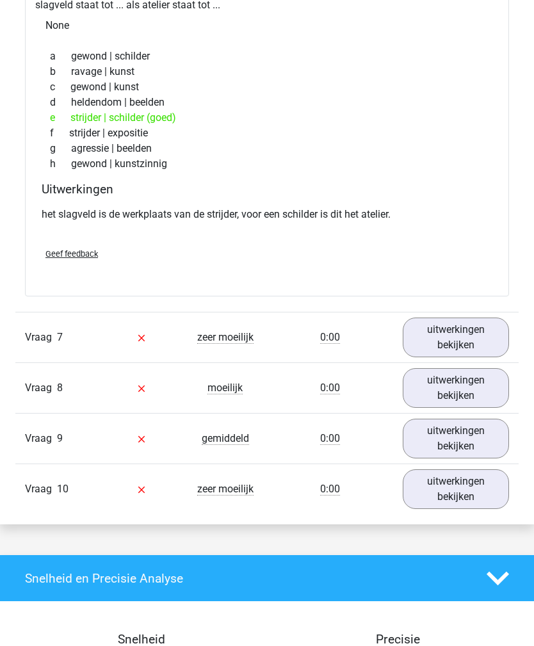
click at [469, 355] on link "uitwerkingen bekijken" at bounding box center [456, 338] width 107 height 40
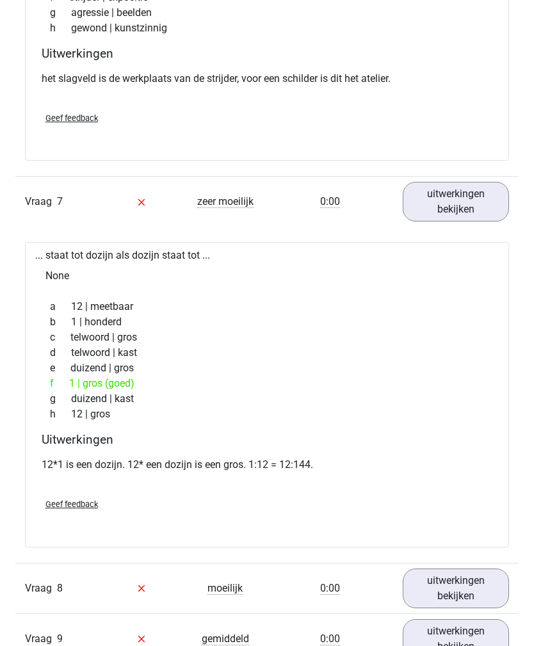
scroll to position [3003, 0]
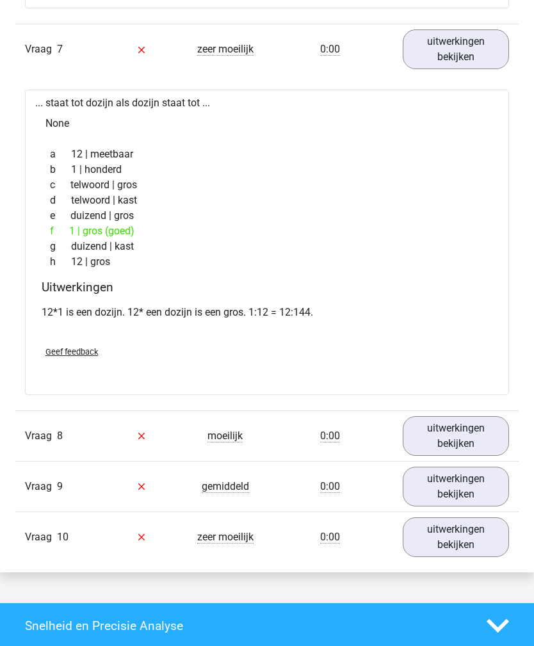
click at [455, 448] on link "uitwerkingen bekijken" at bounding box center [456, 437] width 107 height 40
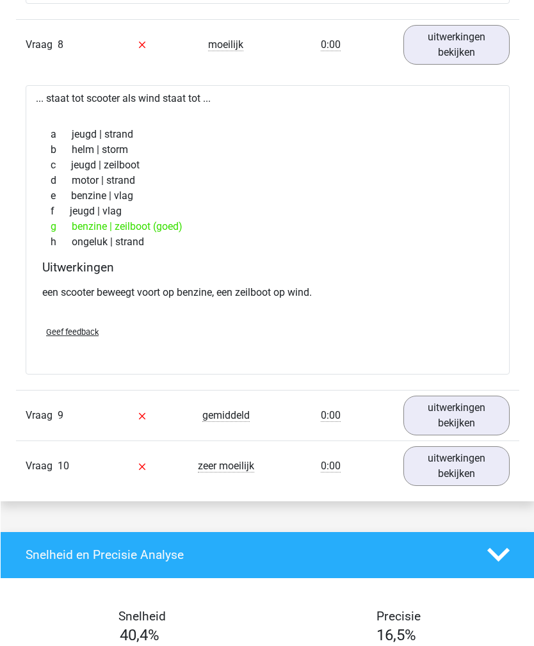
scroll to position [3548, 0]
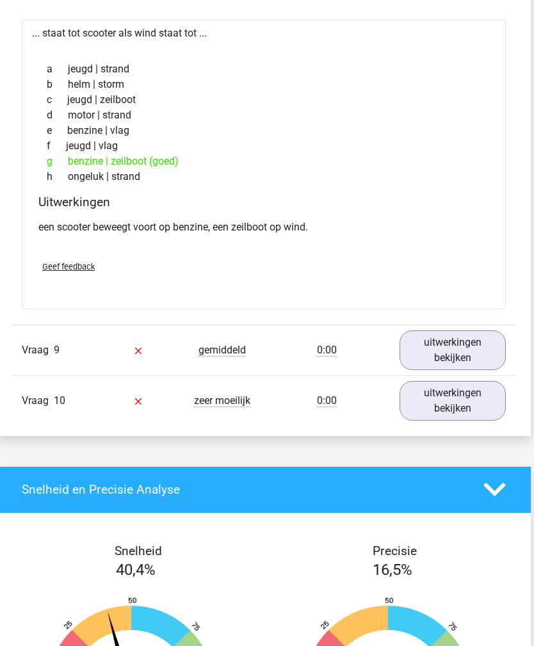
click at [478, 365] on link "uitwerkingen bekijken" at bounding box center [453, 351] width 107 height 40
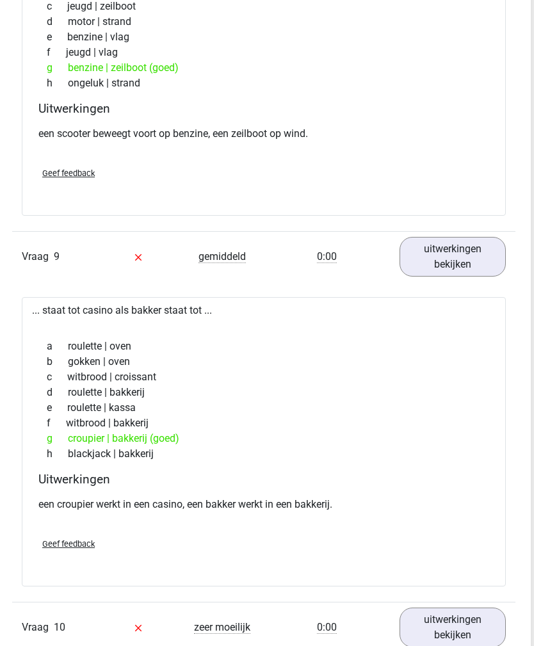
scroll to position [3706, 3]
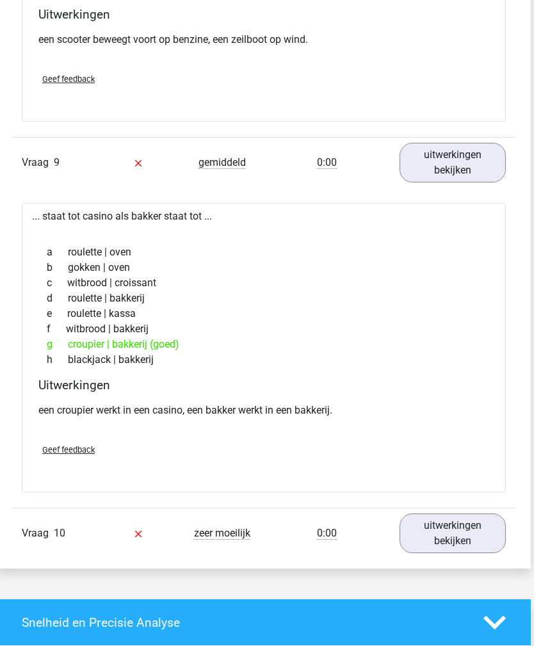
click at [464, 553] on link "uitwerkingen bekijken" at bounding box center [453, 534] width 107 height 40
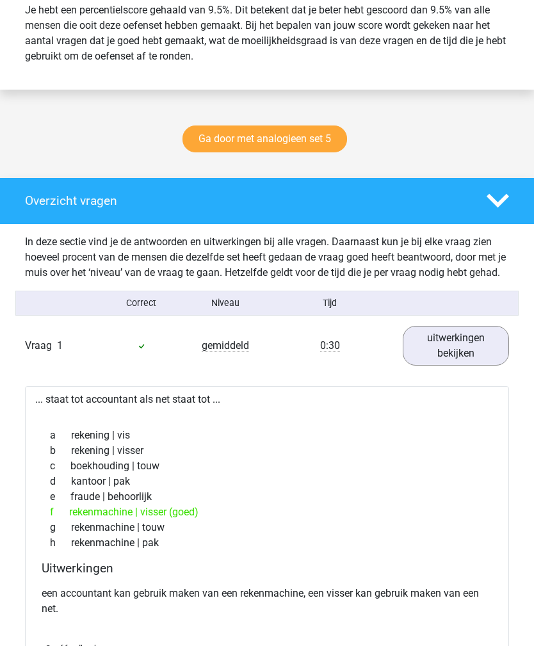
scroll to position [581, 0]
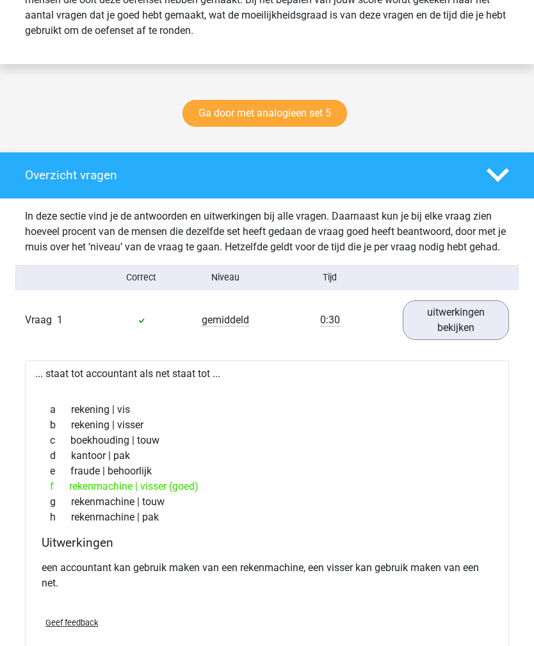
click at [309, 115] on link "Ga door met analogieen set 5" at bounding box center [265, 114] width 165 height 27
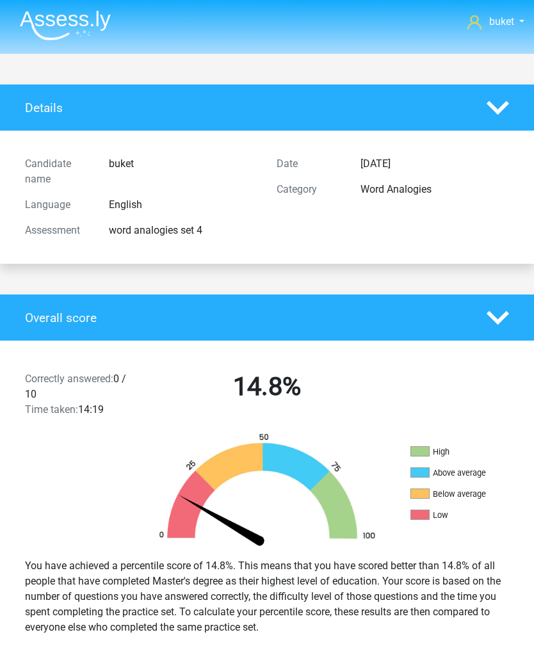
click at [514, 27] on link "buket" at bounding box center [496, 21] width 57 height 15
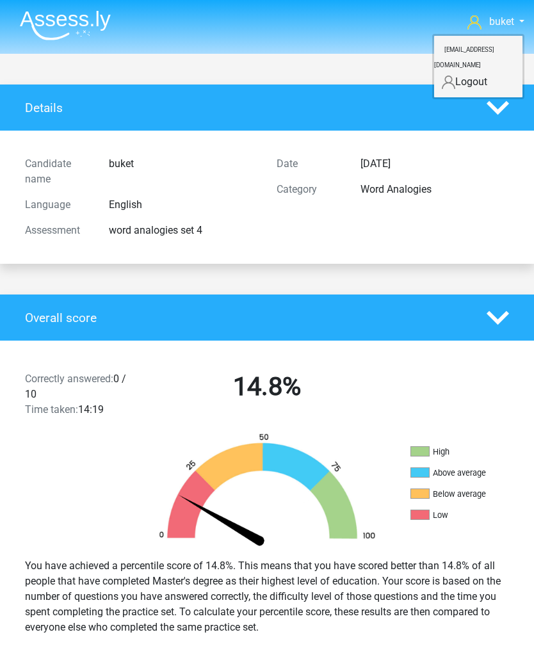
click at [485, 24] on link "buket" at bounding box center [496, 21] width 57 height 15
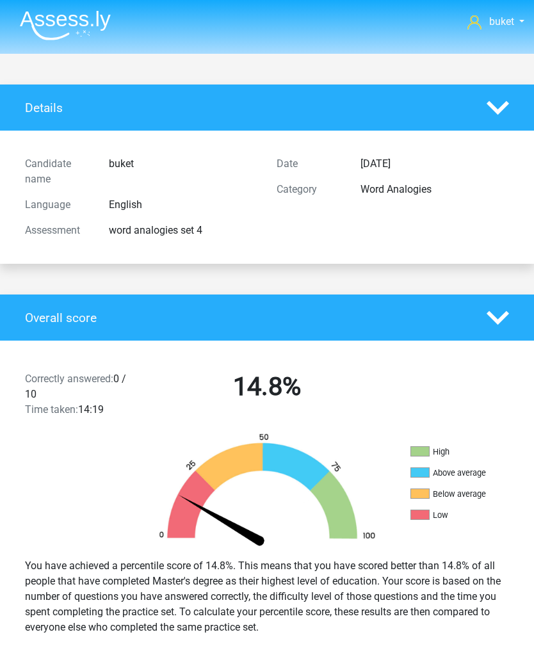
click at [472, 23] on icon at bounding box center [475, 22] width 14 height 14
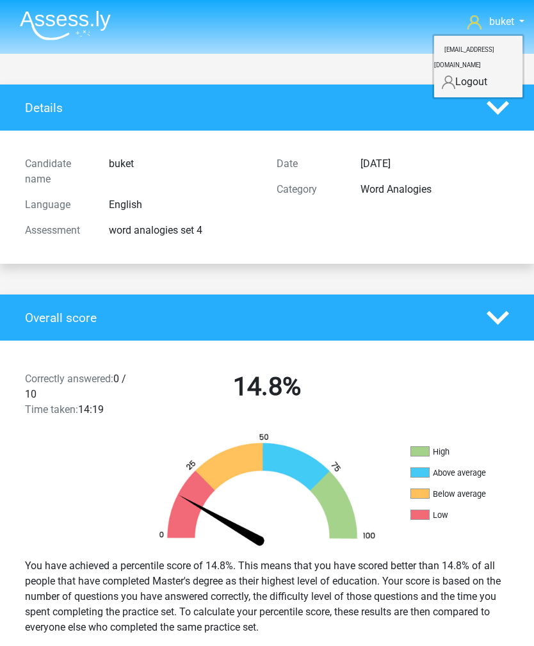
click at [352, 85] on div "Details" at bounding box center [267, 108] width 534 height 46
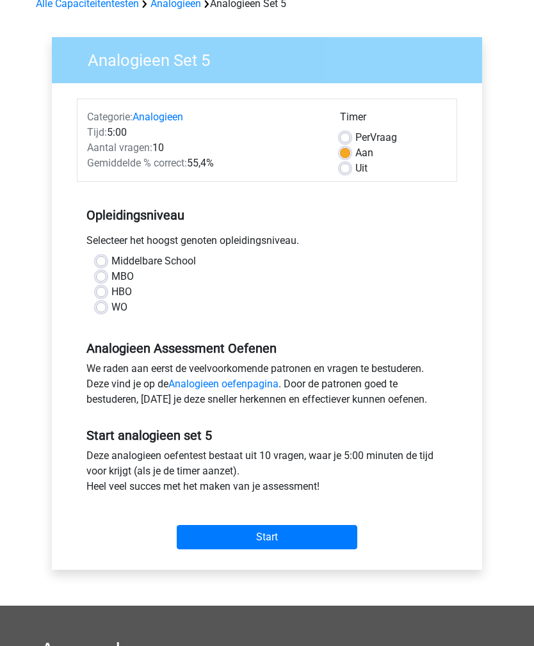
scroll to position [69, 0]
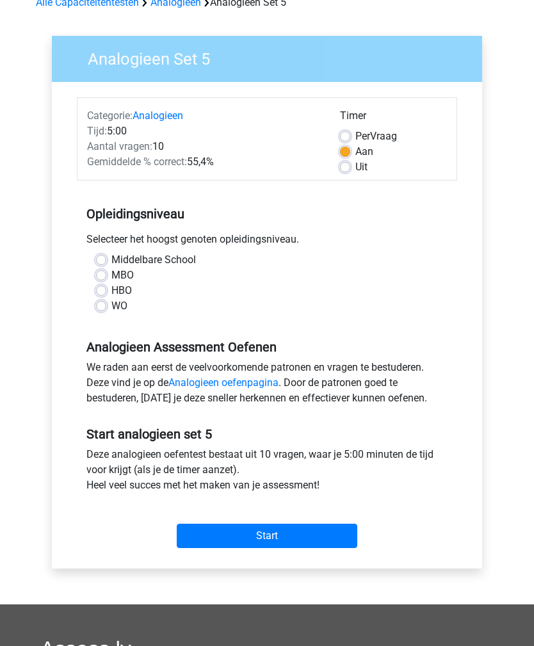
click at [344, 375] on div "We raden aan eerst de veelvoorkomende patronen en vragen te bestuderen. Deze vi…" at bounding box center [267, 385] width 381 height 51
click at [111, 311] on label "WO" at bounding box center [119, 306] width 16 height 15
click at [103, 311] on input "WO" at bounding box center [101, 305] width 10 height 13
radio input "true"
click at [324, 546] on input "Start" at bounding box center [267, 536] width 181 height 24
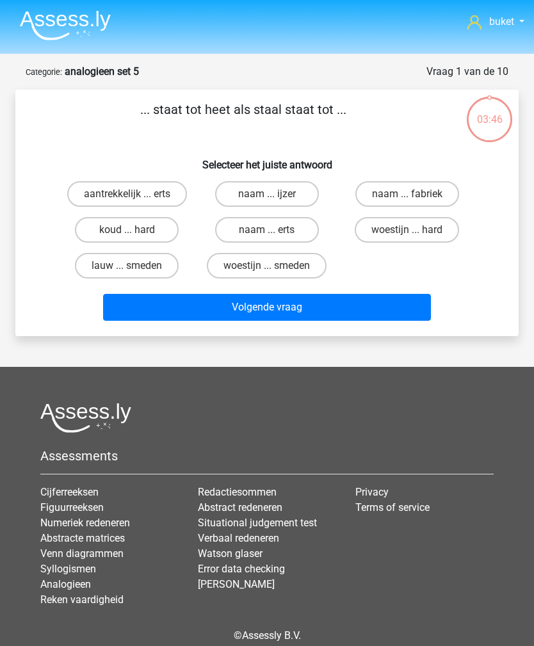
click at [279, 235] on label "naam ... erts" at bounding box center [267, 230] width 104 height 26
click at [275, 235] on input "naam ... erts" at bounding box center [271, 234] width 8 height 8
radio input "true"
click at [282, 305] on button "Volgende vraag" at bounding box center [267, 307] width 328 height 27
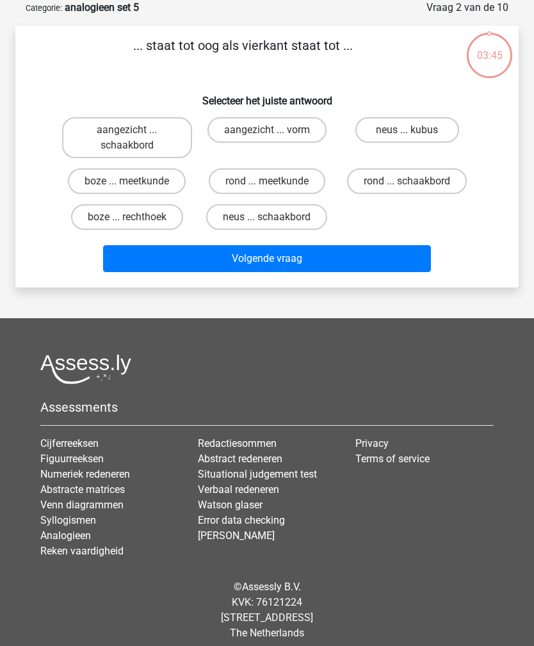
scroll to position [64, 0]
